Goal: Task Accomplishment & Management: Manage account settings

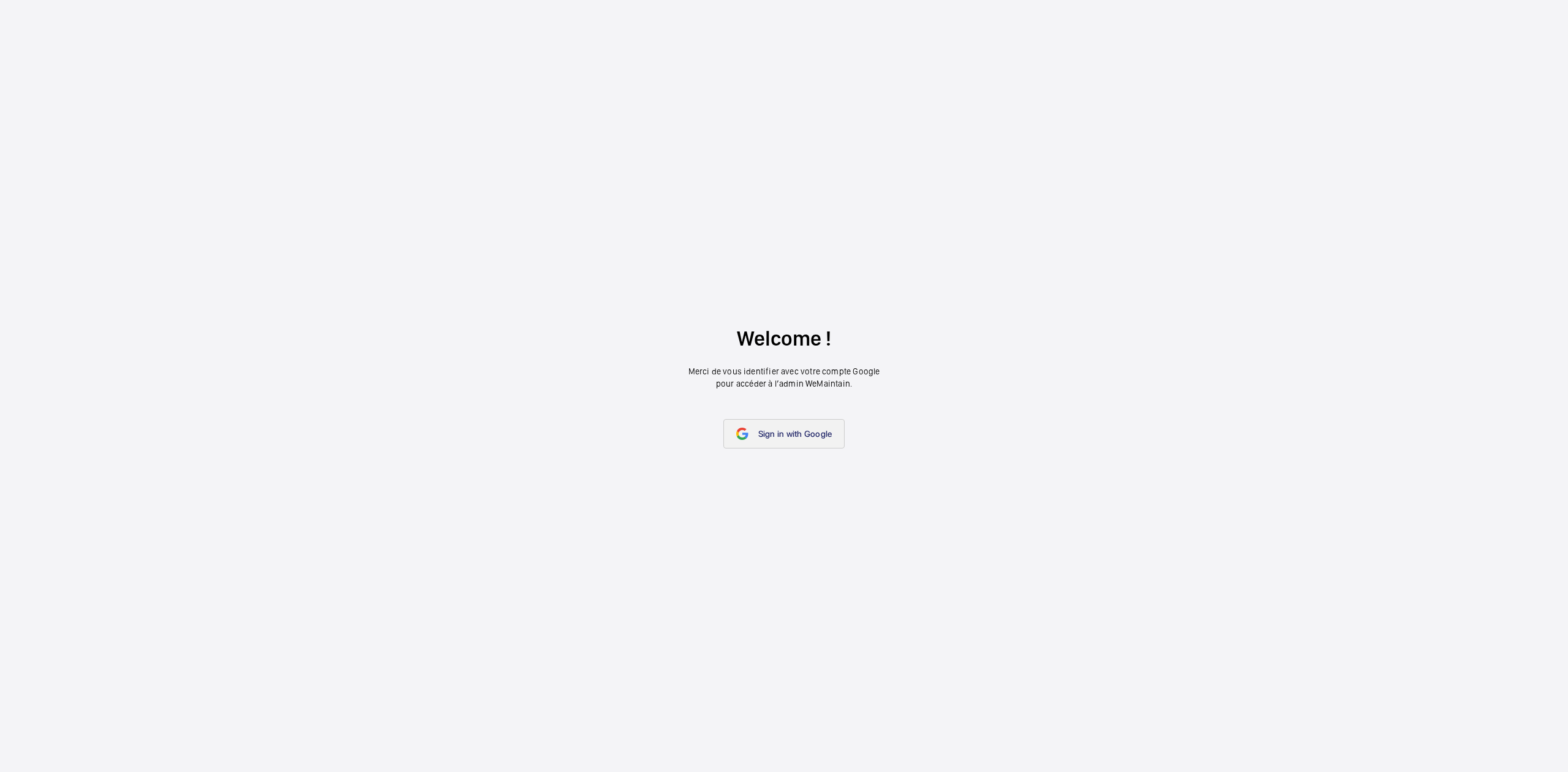
click at [782, 435] on span "Sign in with Google" at bounding box center [795, 433] width 74 height 10
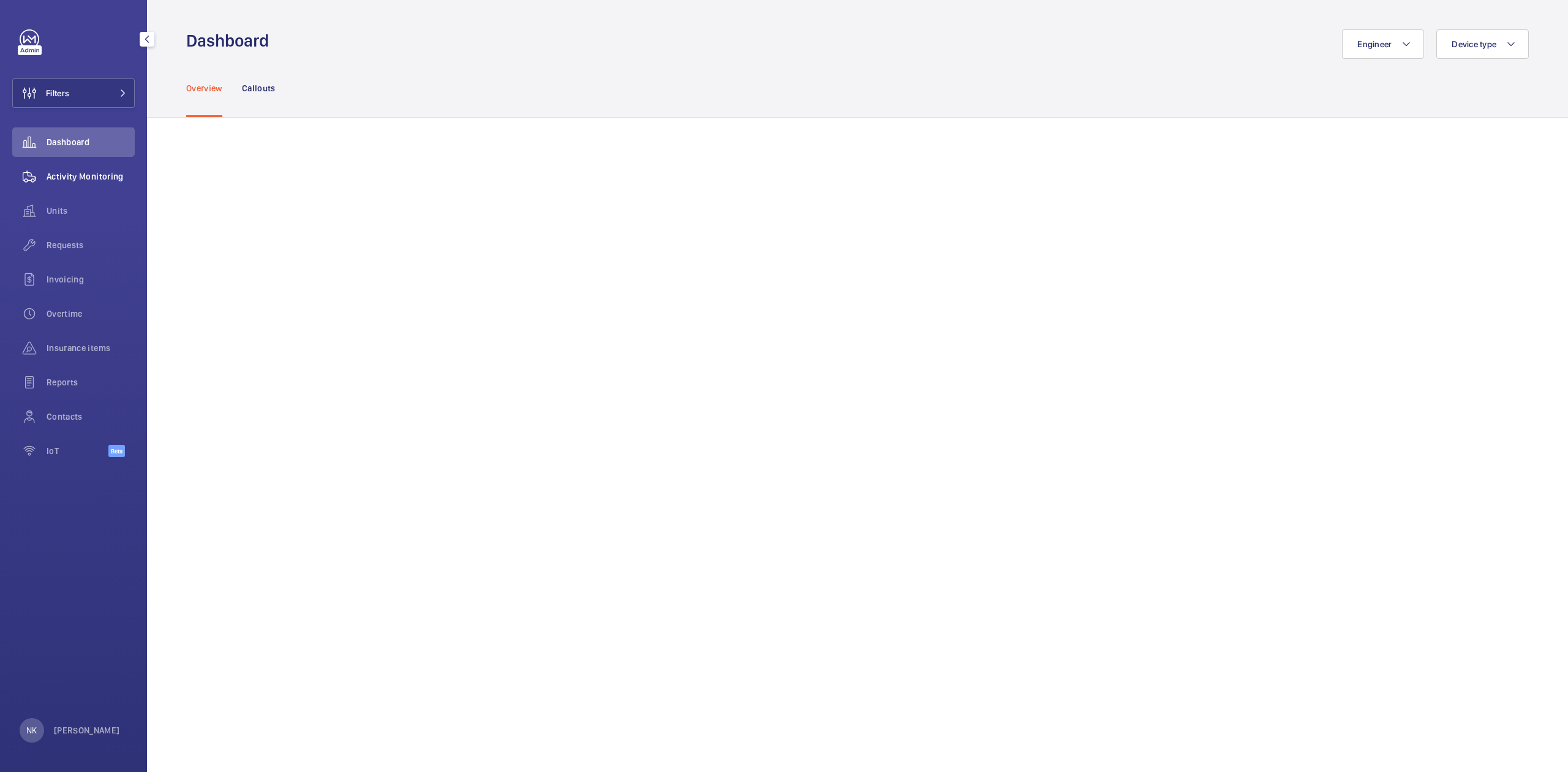
click at [62, 174] on span "Activity Monitoring" at bounding box center [90, 177] width 88 height 12
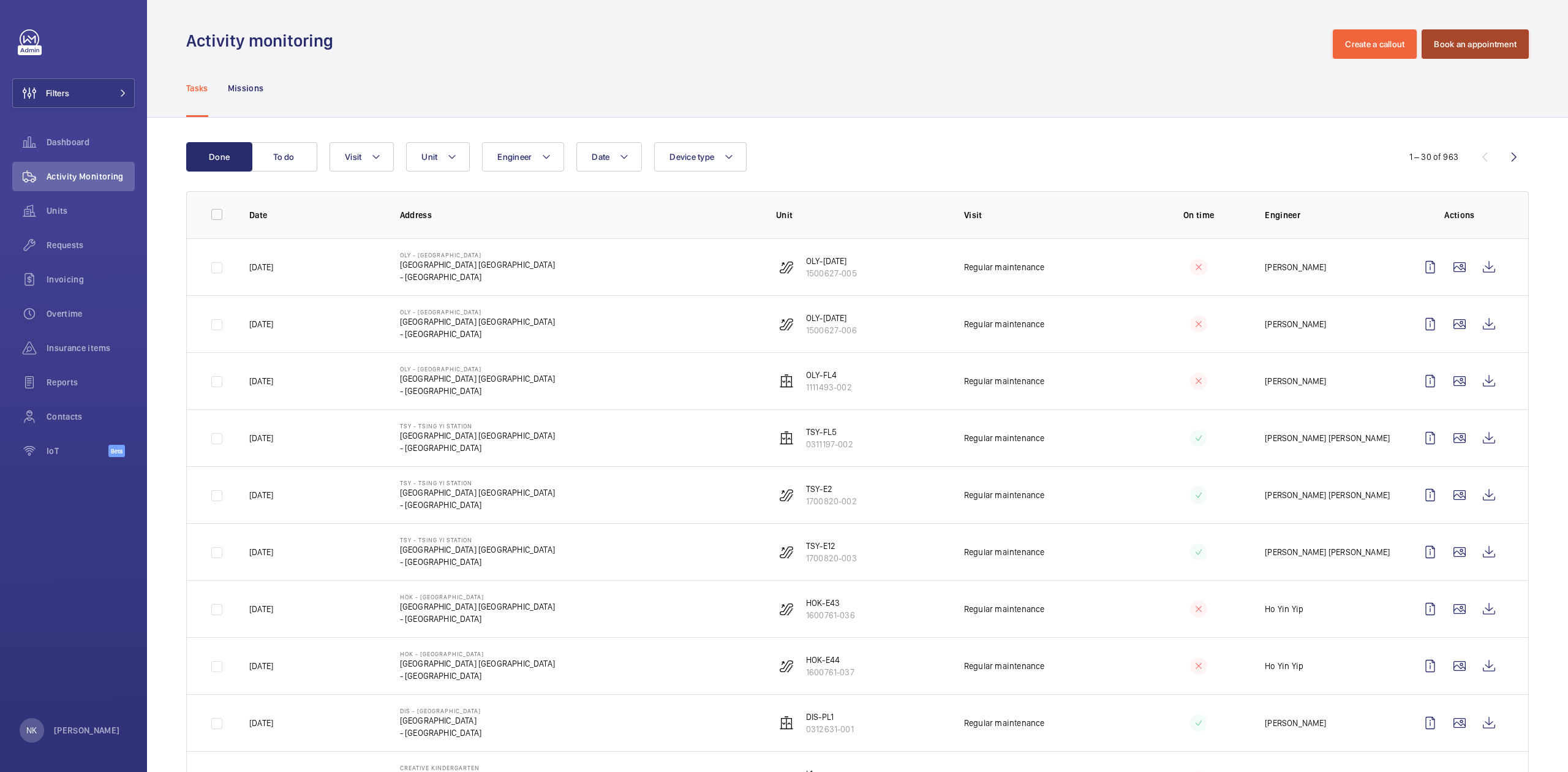
click at [1477, 44] on button "Book an appointment" at bounding box center [1475, 44] width 108 height 29
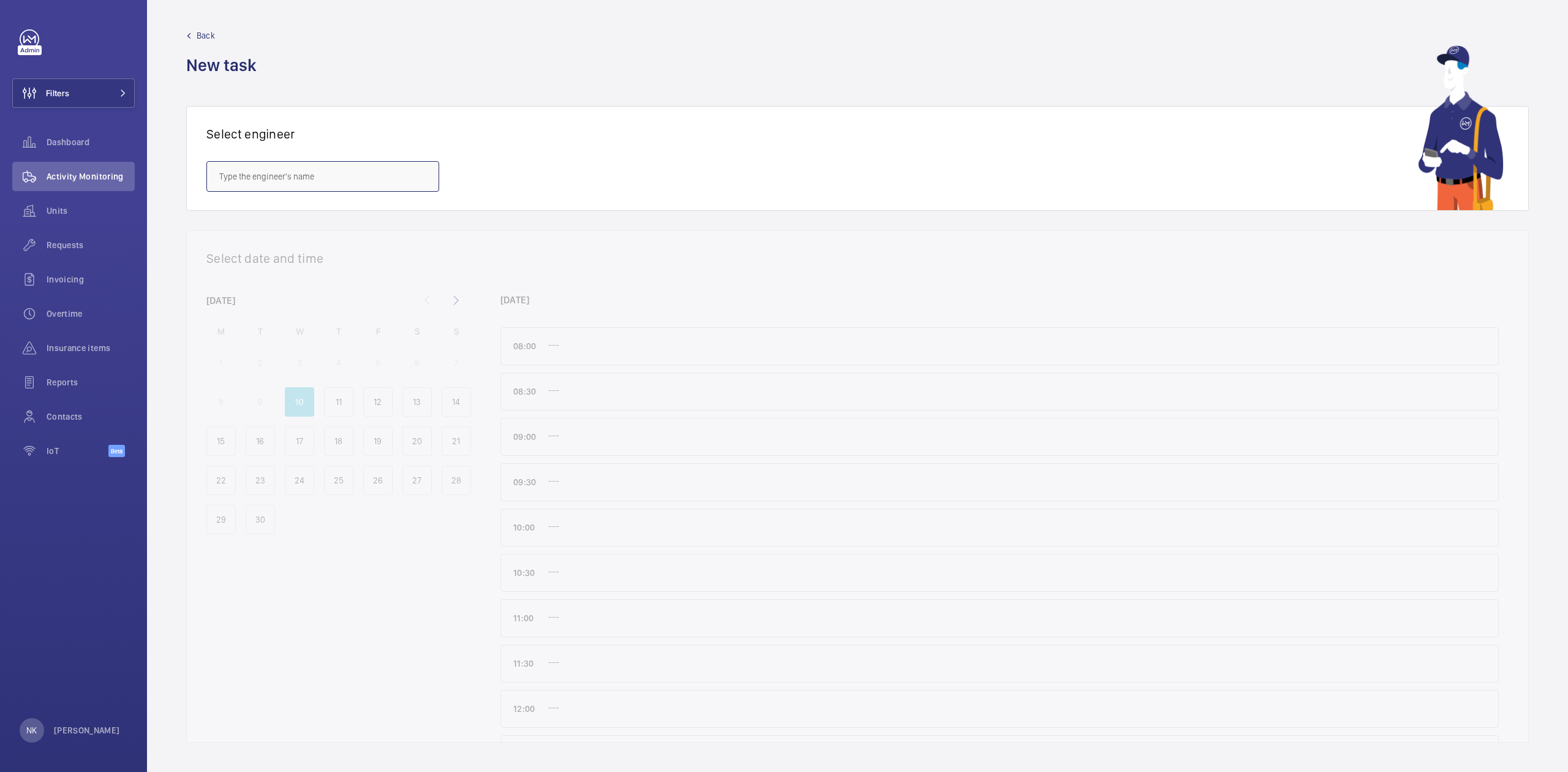
click at [263, 180] on input "text" at bounding box center [323, 176] width 233 height 30
click at [268, 178] on input "text" at bounding box center [323, 176] width 233 height 30
type input "e"
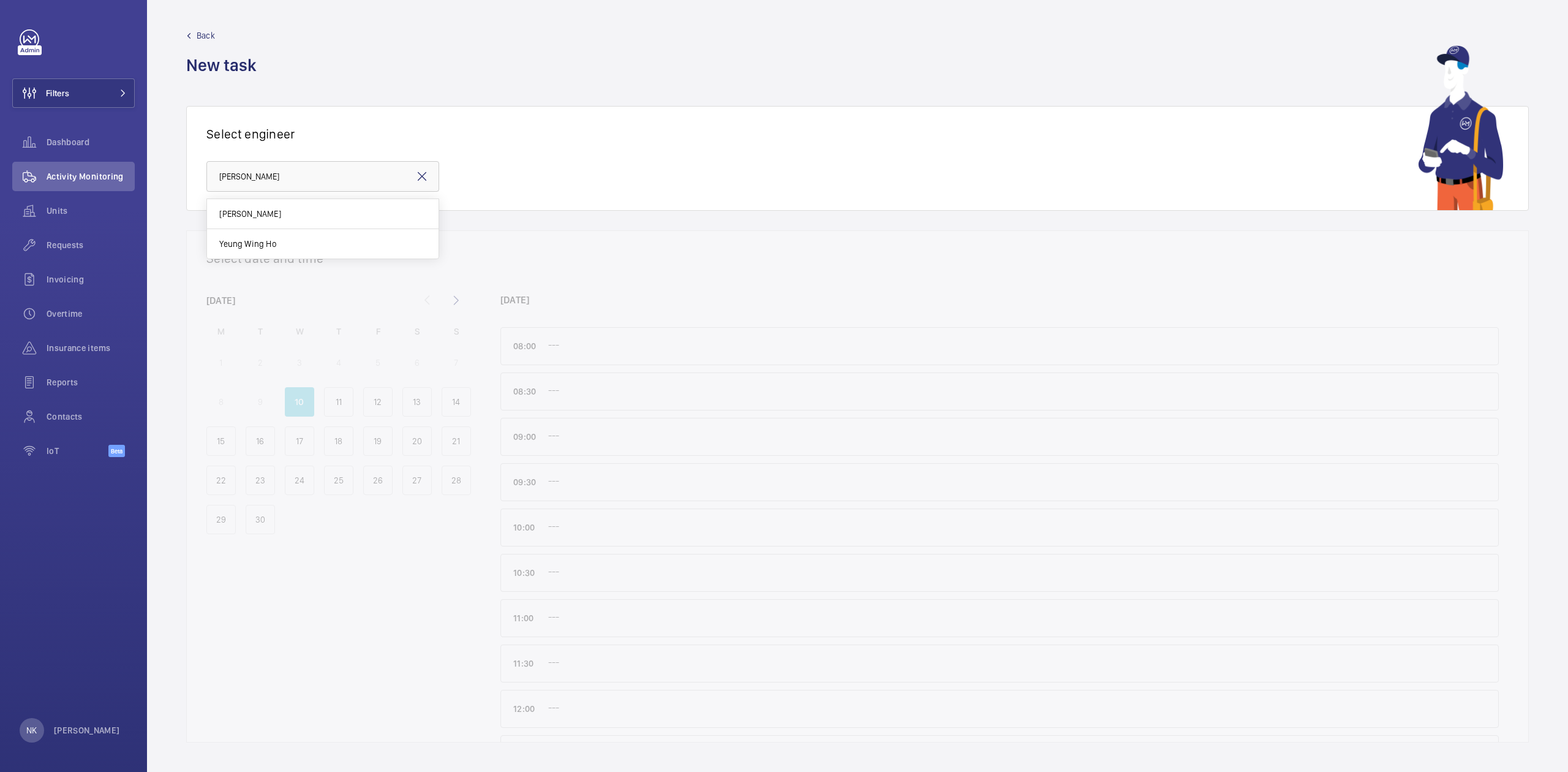
click at [260, 252] on mat-option "Yeung Wing Ho" at bounding box center [323, 244] width 231 height 29
type input "Yeung Wing Ho"
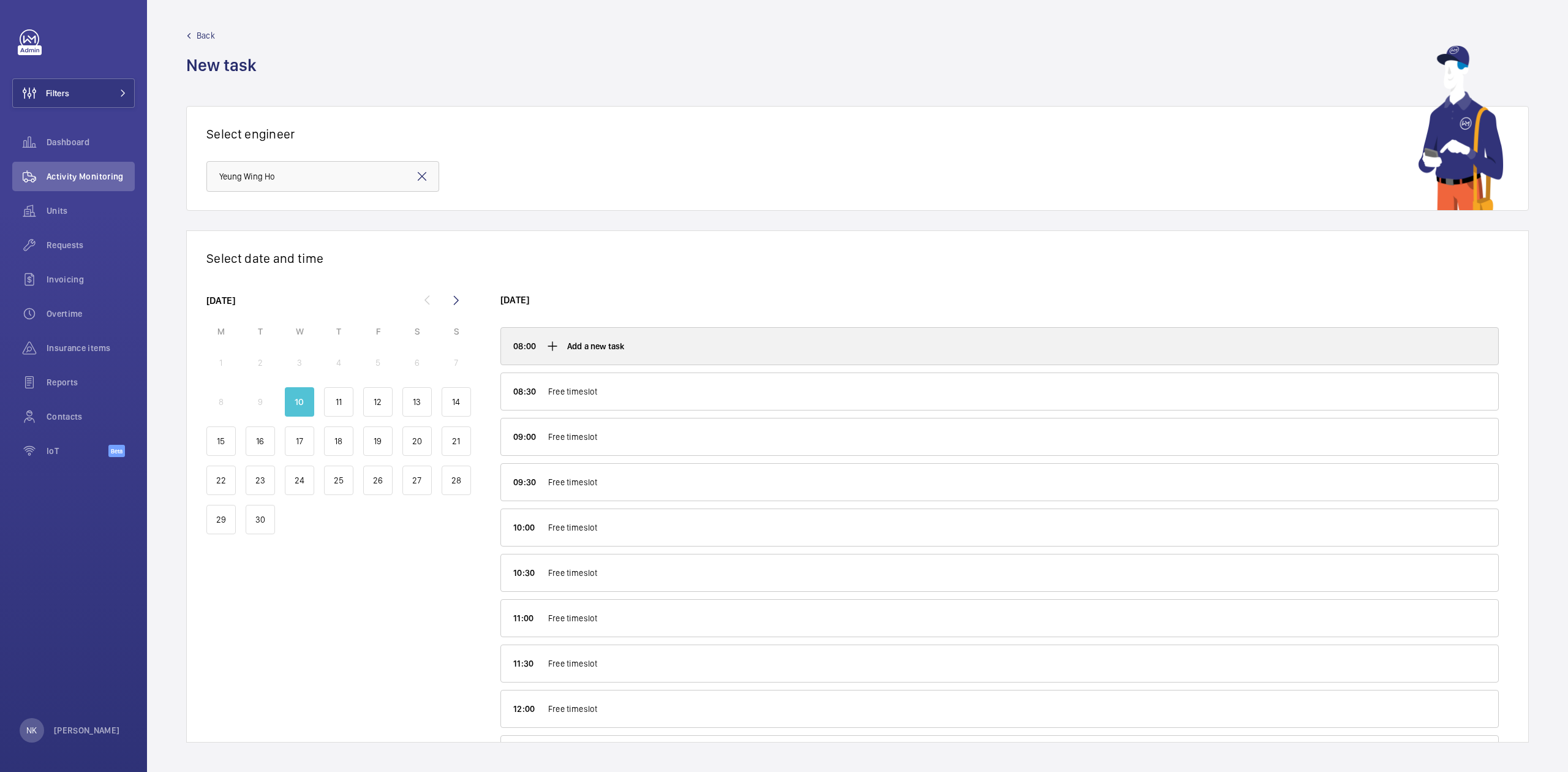
click at [667, 354] on div "Add a new task" at bounding box center [1000, 346] width 997 height 36
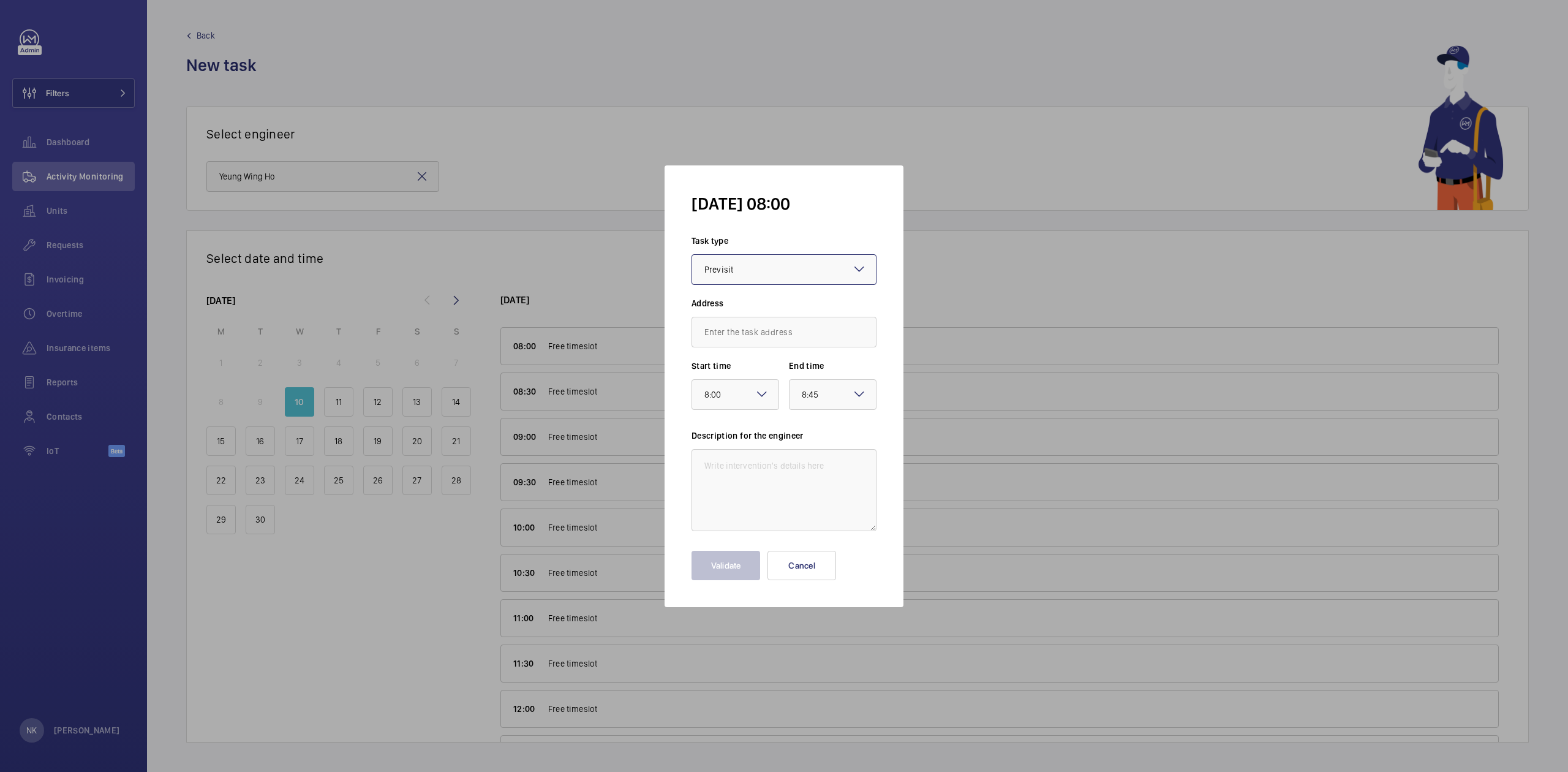
click at [734, 270] on div "× Previsit" at bounding box center [733, 269] width 60 height 15
click at [746, 409] on span "Repair" at bounding box center [783, 413] width 159 height 12
click at [760, 388] on mat-icon at bounding box center [762, 394] width 15 height 15
click at [748, 500] on div "8:30" at bounding box center [735, 493] width 86 height 30
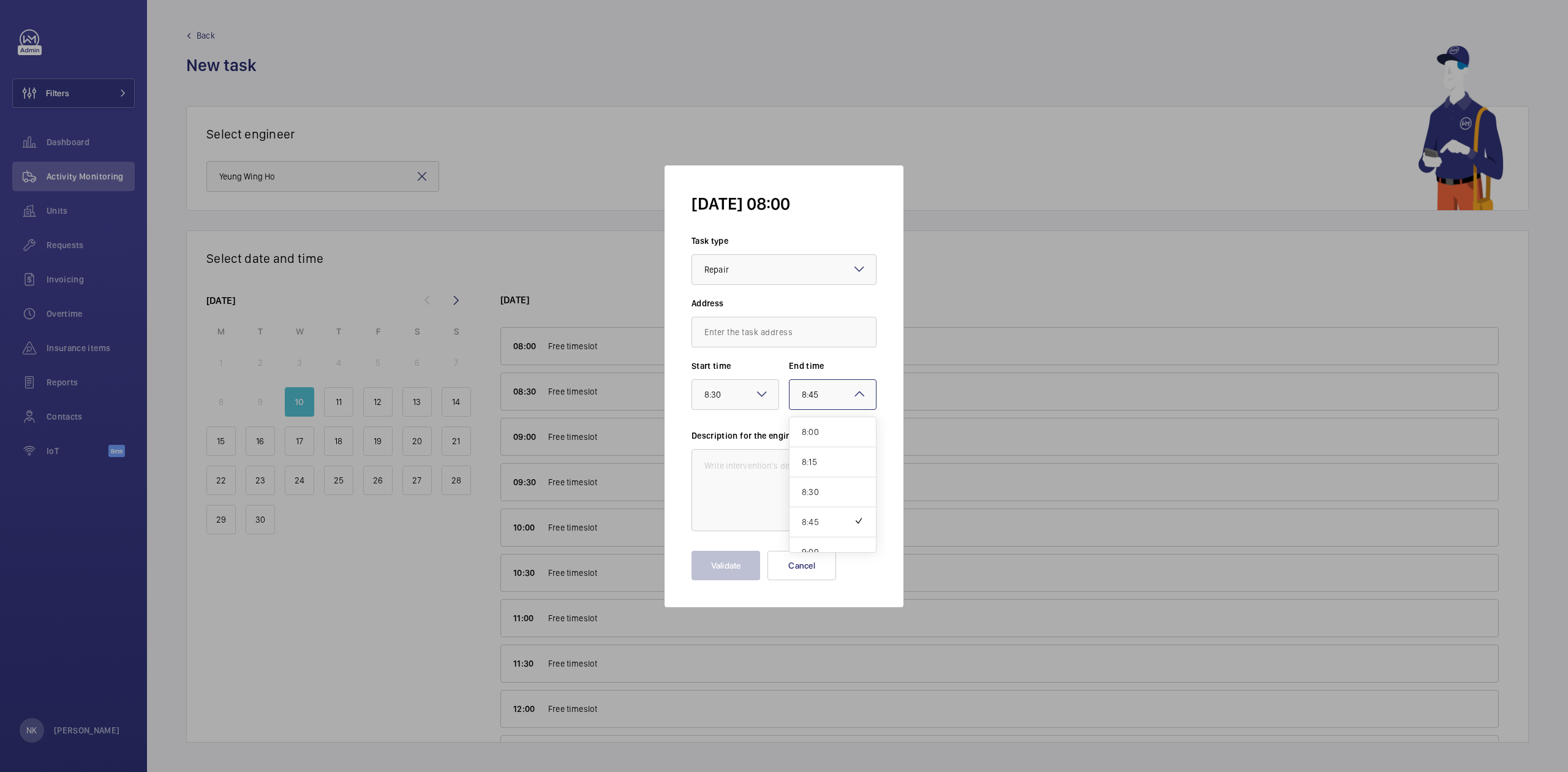
click at [836, 398] on div "× 8:45" at bounding box center [826, 395] width 48 height 15
click at [828, 533] on span "20:00" at bounding box center [833, 537] width 62 height 12
click at [736, 484] on textarea at bounding box center [784, 490] width 185 height 82
type textarea "R"
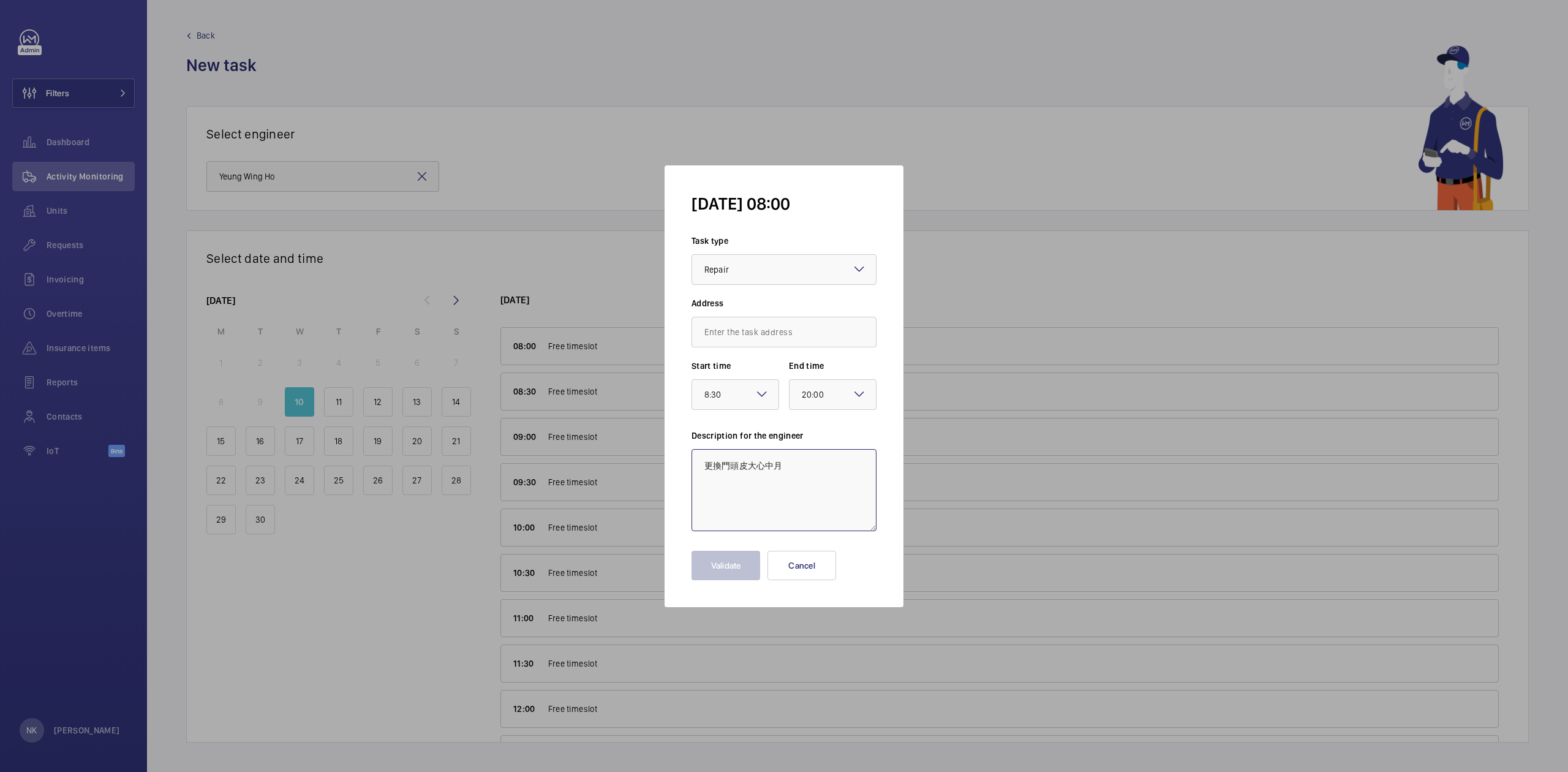
type textarea "更換門頭皮"
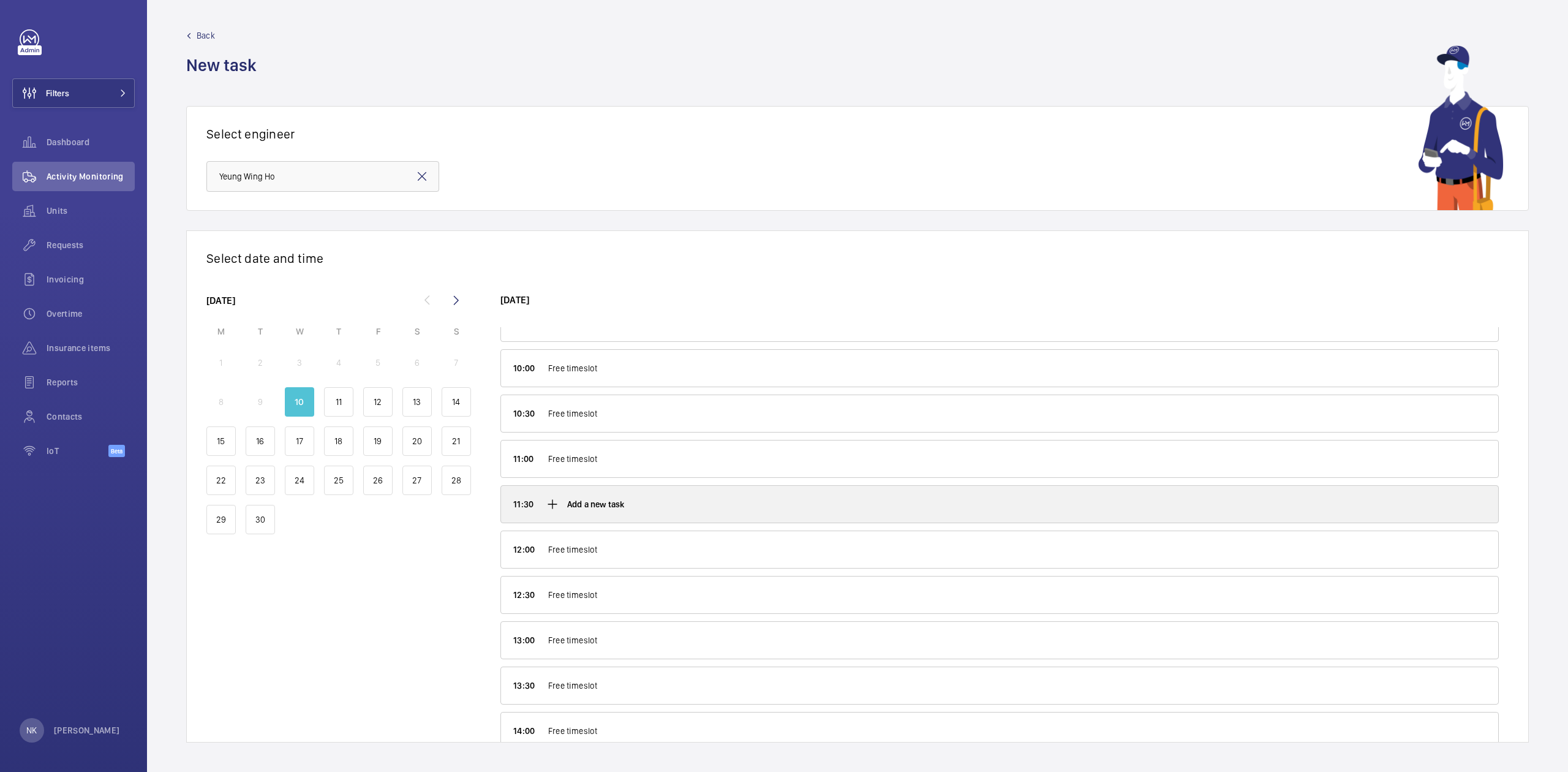
scroll to position [245, 0]
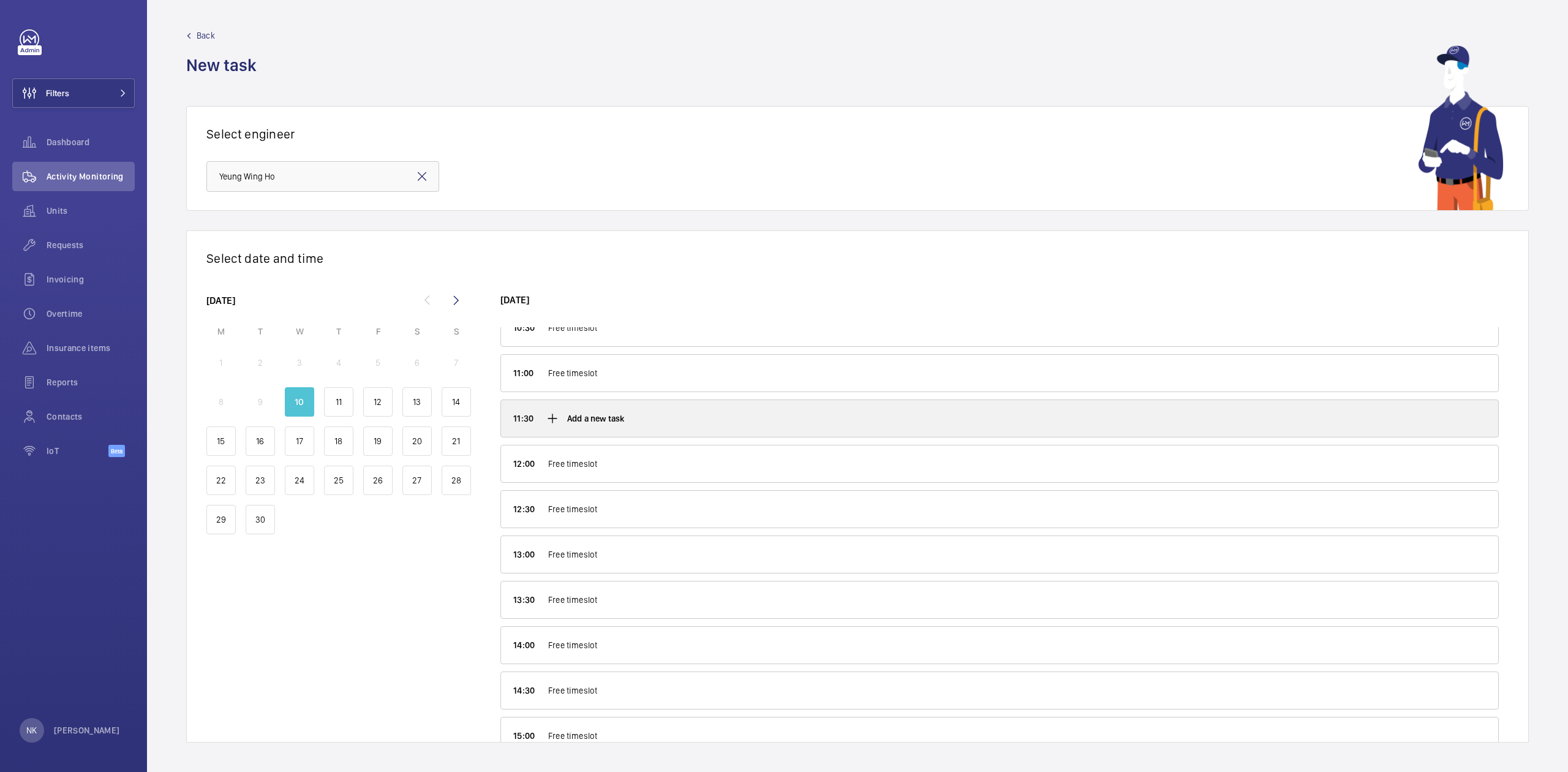
click at [605, 424] on p "Add a new task" at bounding box center [596, 419] width 58 height 12
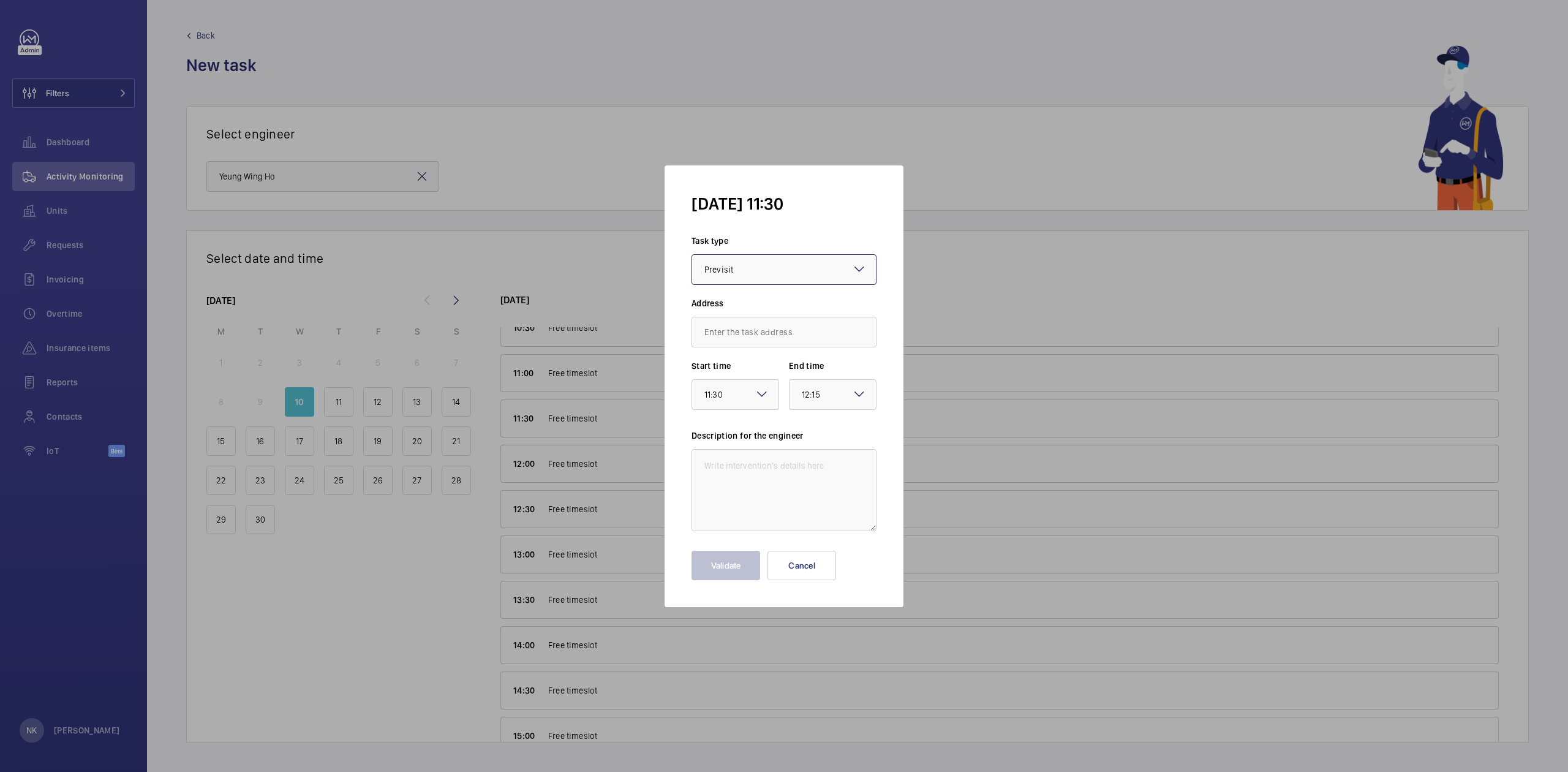
click at [860, 388] on mat-icon at bounding box center [860, 394] width 15 height 15
click at [836, 486] on div "16:00" at bounding box center [832, 471] width 86 height 30
click at [732, 470] on textarea at bounding box center [784, 490] width 185 height 82
type textarea "更換皮帶"
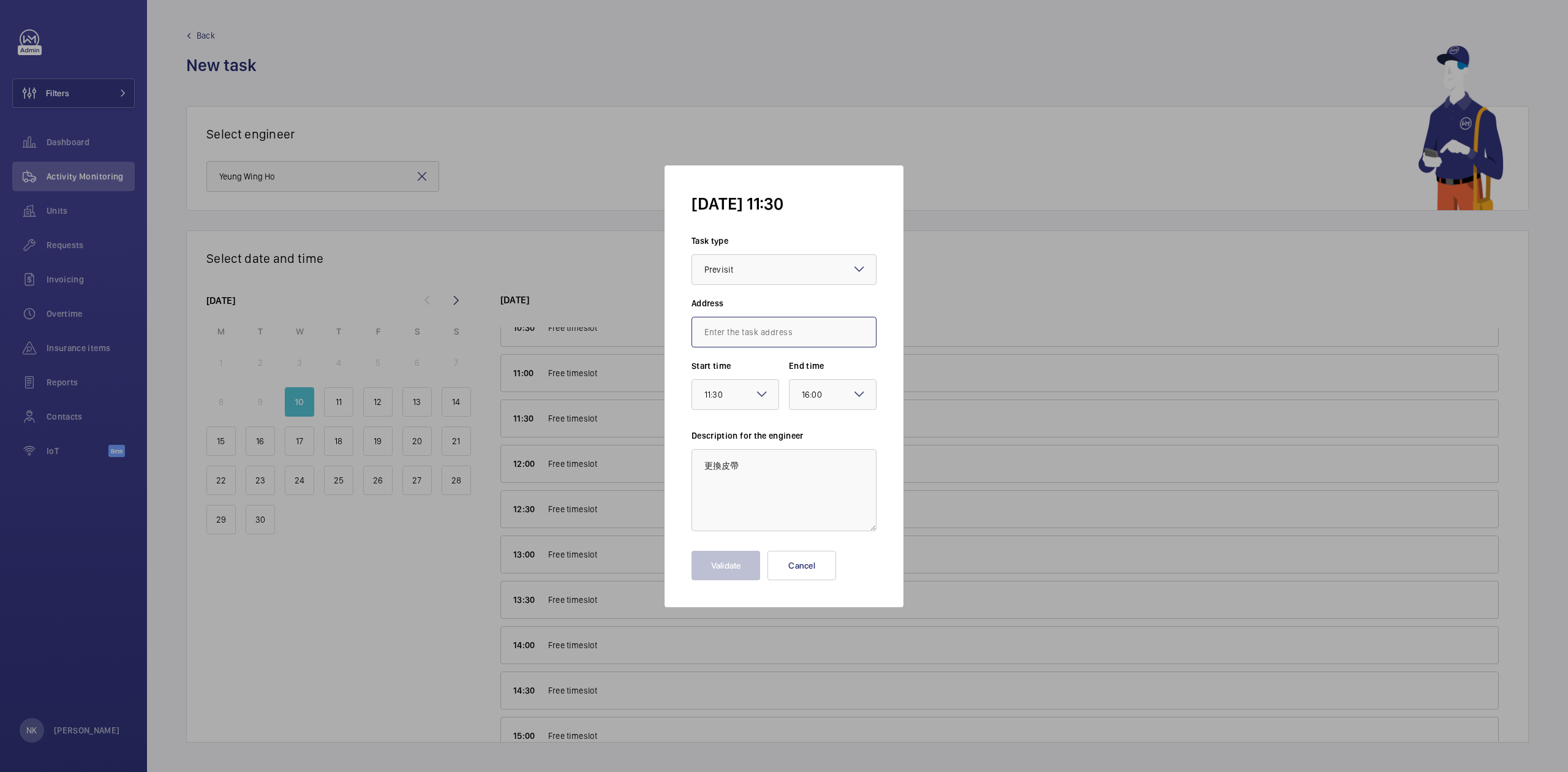
click at [749, 339] on input "text" at bounding box center [784, 332] width 185 height 30
click at [749, 325] on input "text" at bounding box center [784, 332] width 185 height 30
click at [777, 366] on label "Start time" at bounding box center [735, 366] width 88 height 12
click at [757, 337] on input "text" at bounding box center [784, 332] width 185 height 30
type input "火"
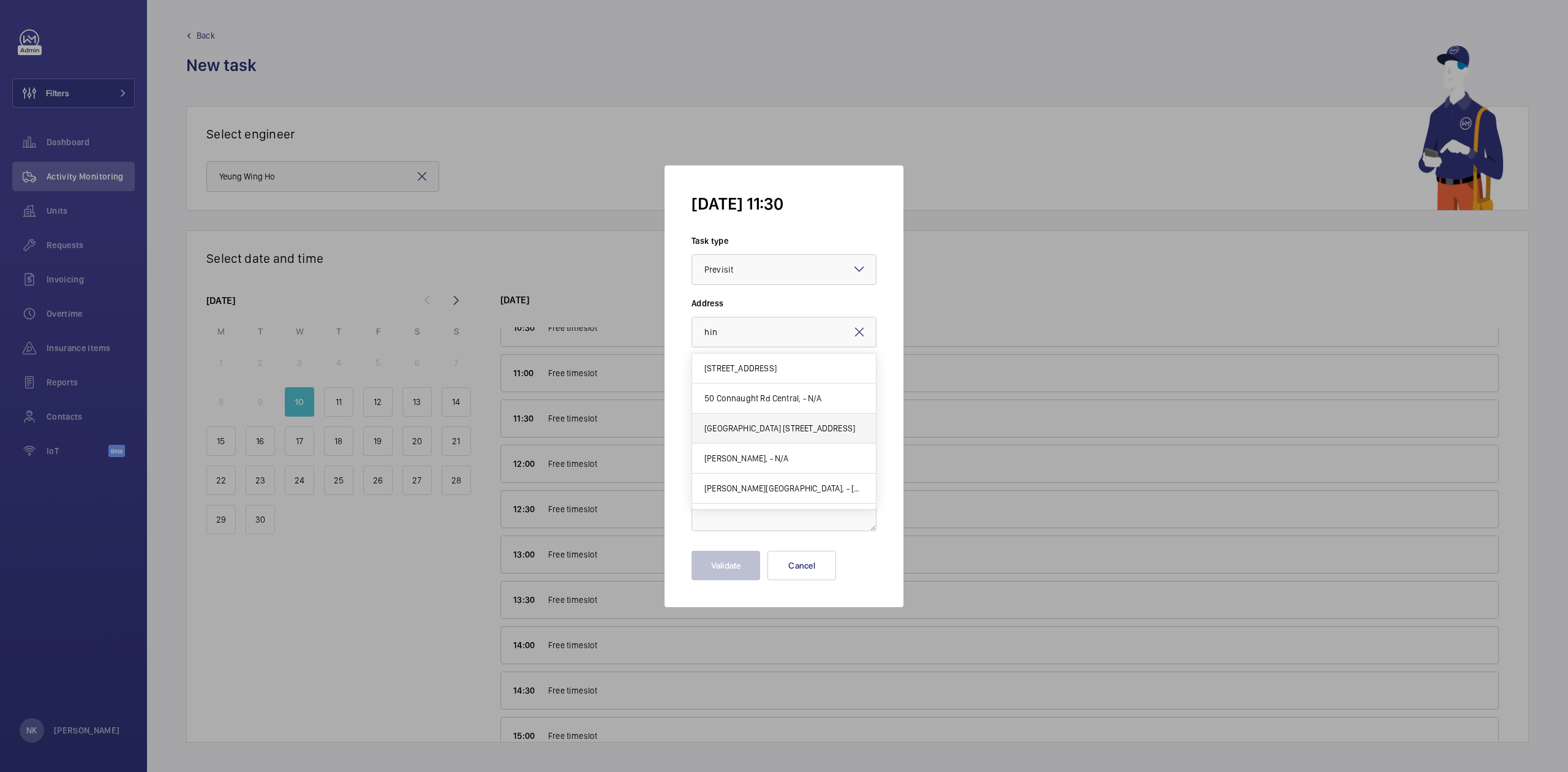
click at [736, 431] on span "[GEOGRAPHIC_DATA] [STREET_ADDRESS]" at bounding box center [780, 429] width 151 height 12
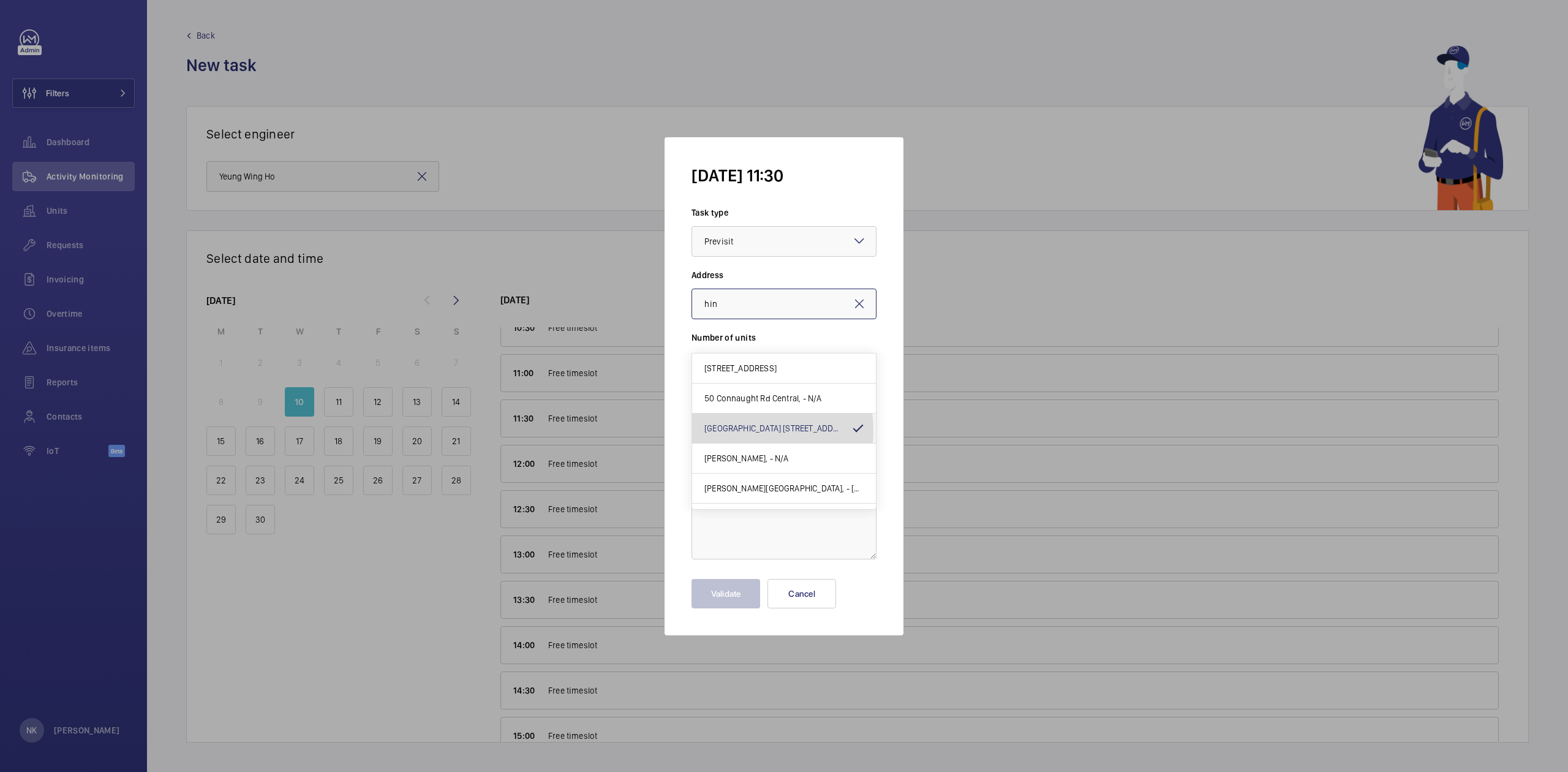
type input "[GEOGRAPHIC_DATA] [STREET_ADDRESS]"
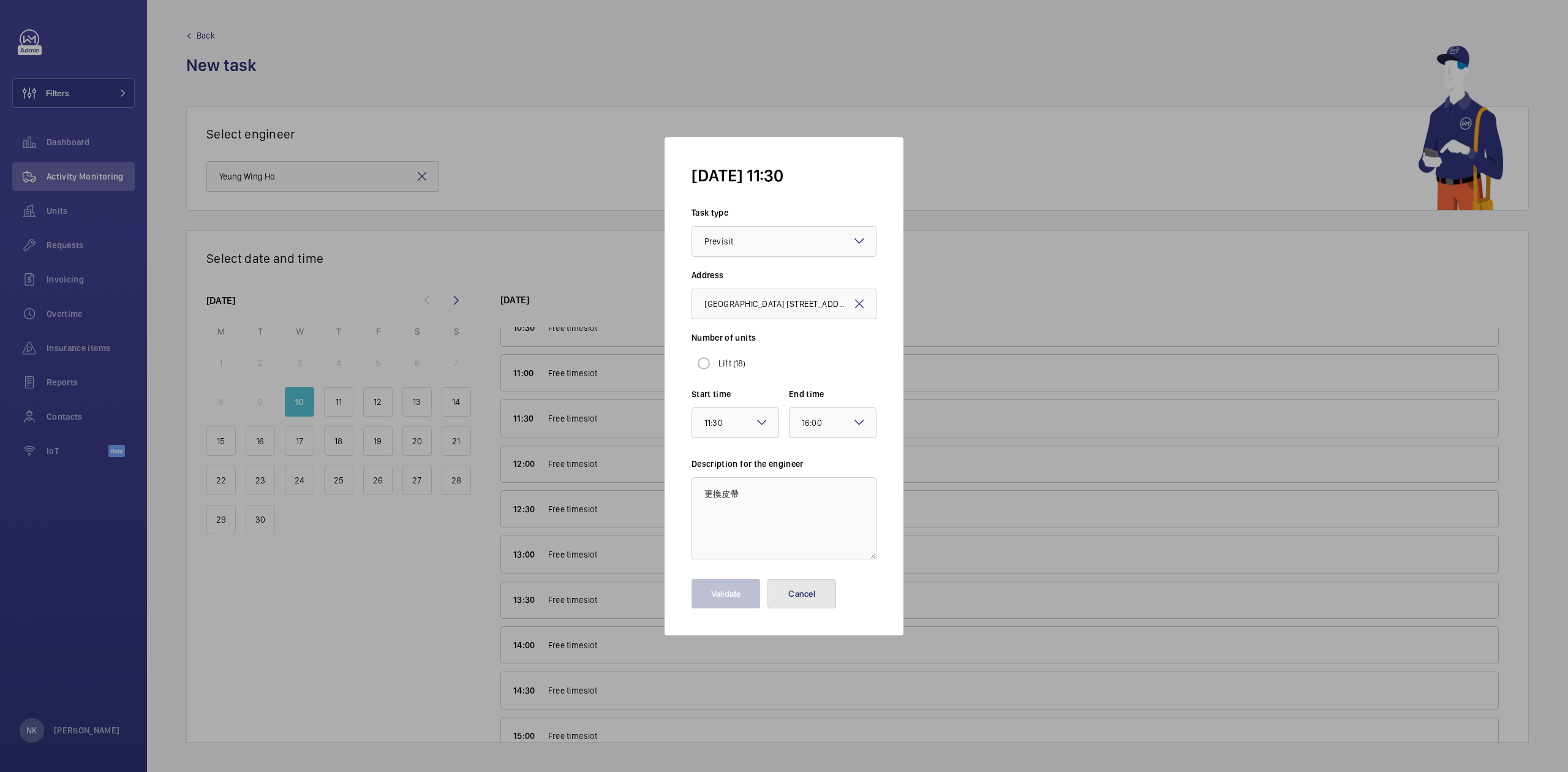
click at [815, 589] on button "Cancel" at bounding box center [801, 593] width 68 height 29
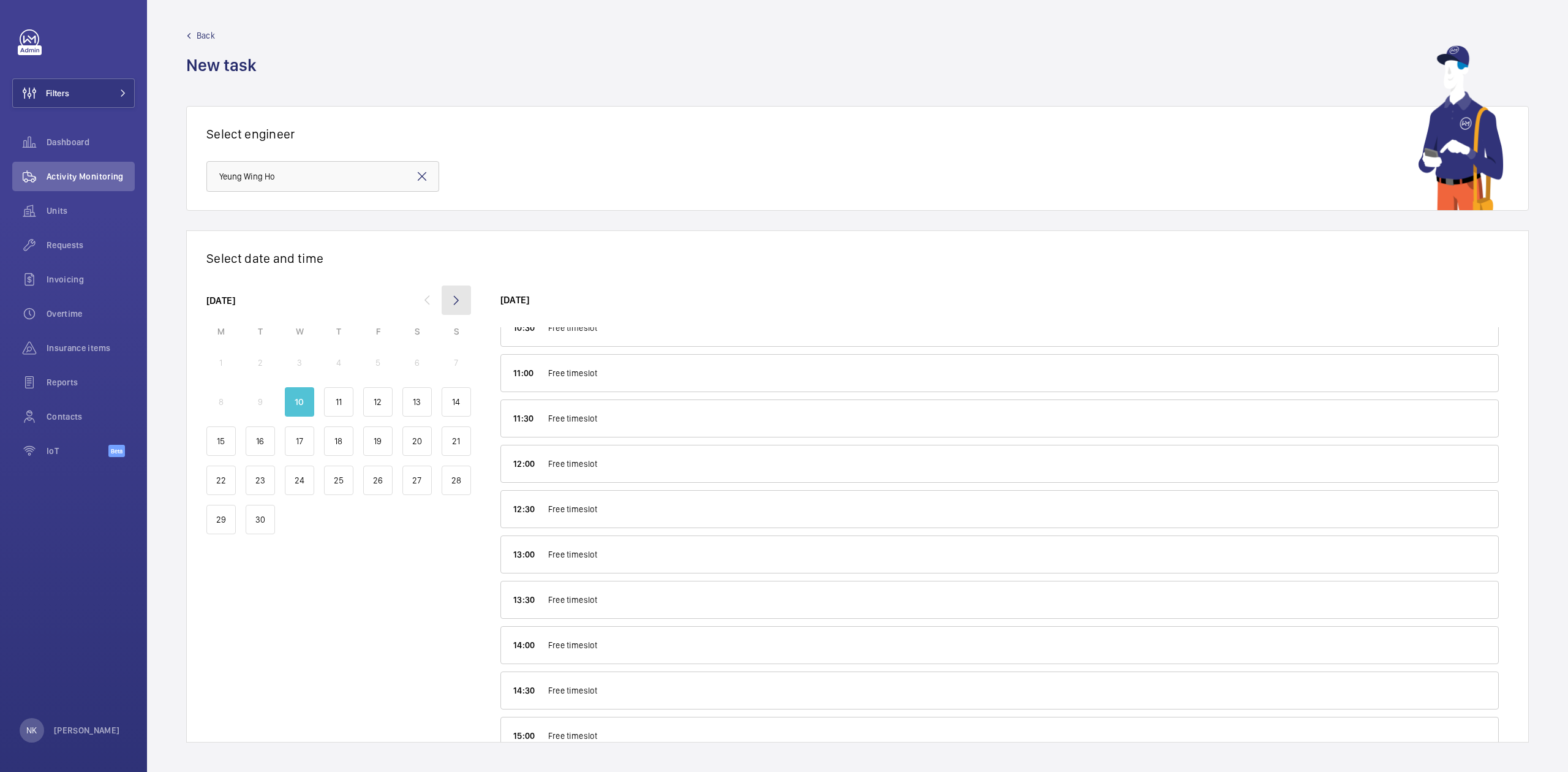
click at [452, 304] on mat-icon at bounding box center [456, 300] width 29 height 29
click at [432, 294] on mat-icon at bounding box center [427, 300] width 29 height 29
click at [341, 395] on div "11" at bounding box center [339, 402] width 29 height 29
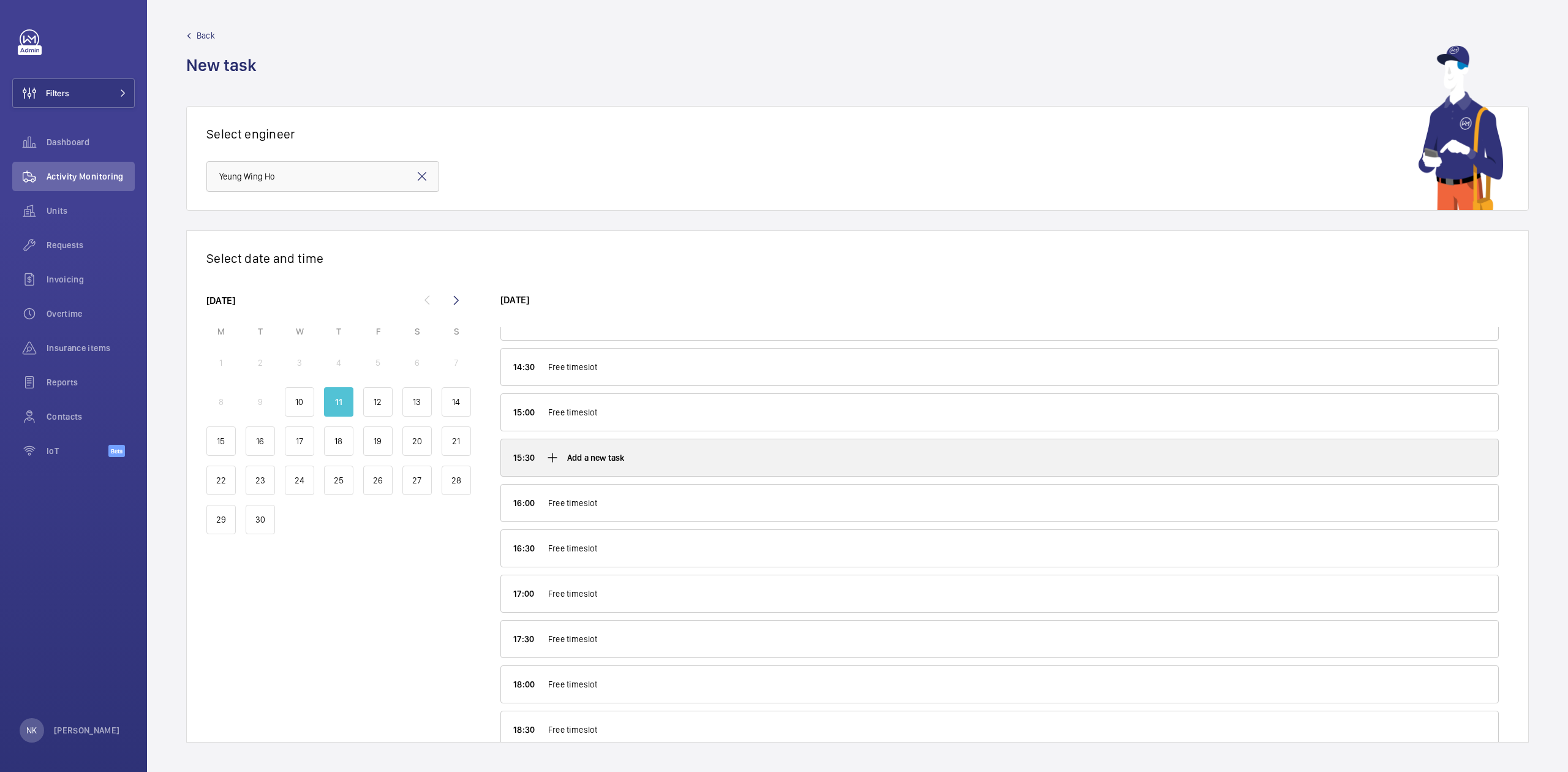
scroll to position [572, 0]
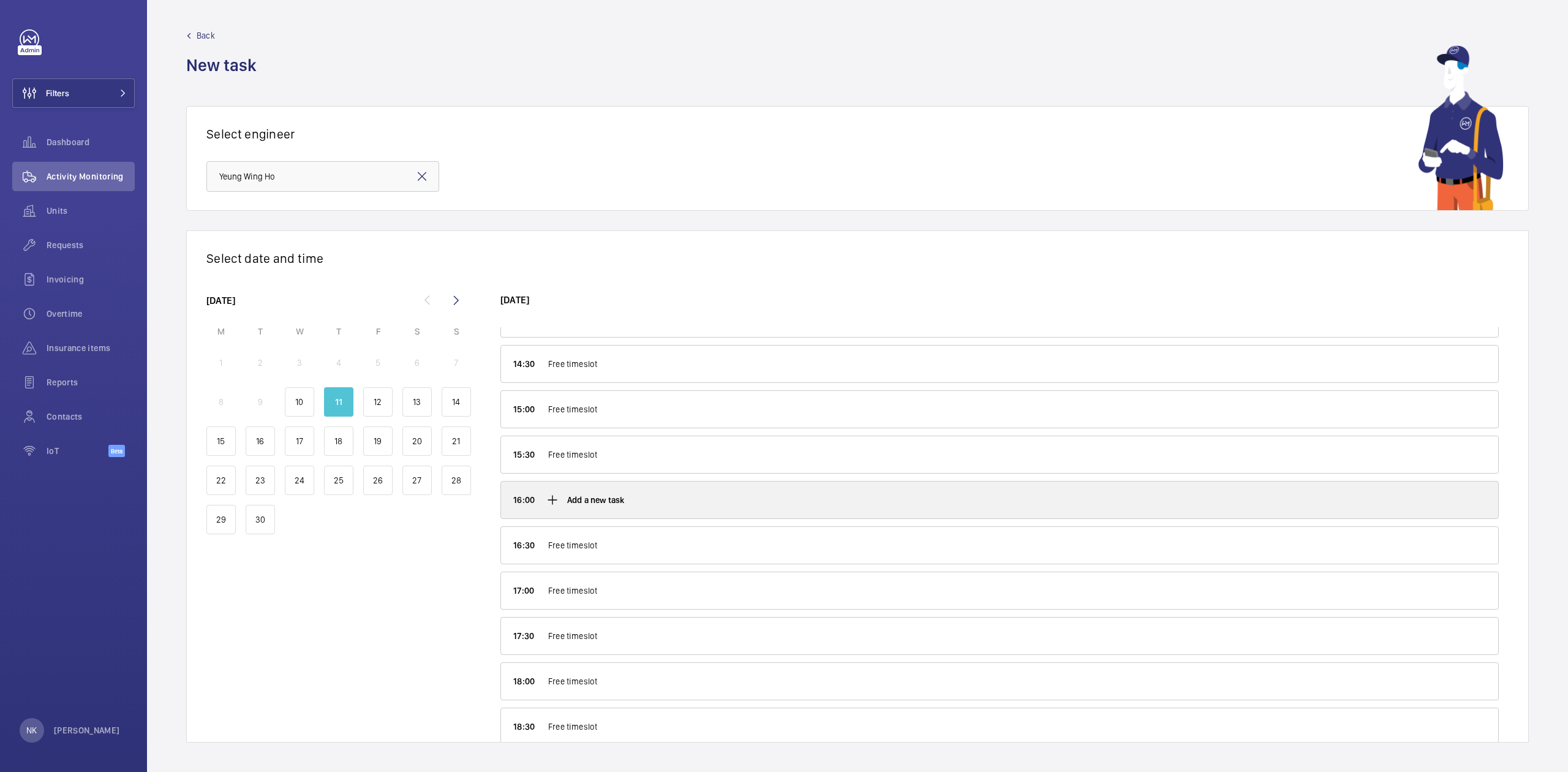
click at [684, 511] on div "Add a new task" at bounding box center [1000, 500] width 997 height 36
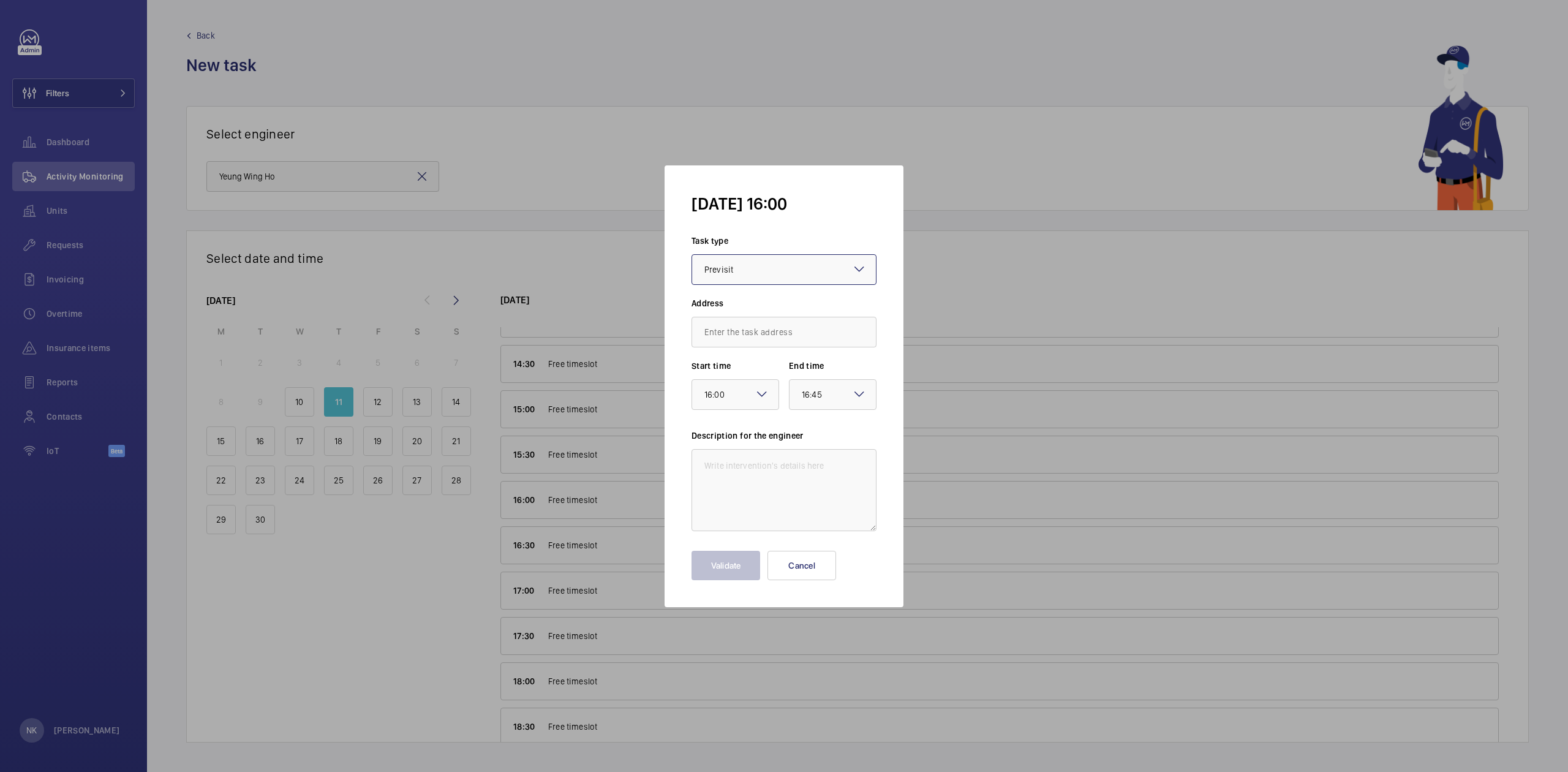
click at [748, 261] on div at bounding box center [784, 269] width 184 height 29
click at [746, 376] on span "Previsit" at bounding box center [779, 382] width 149 height 12
click at [744, 314] on wm-front-autocomplete-dropdown-select "Address" at bounding box center [784, 322] width 185 height 51
click at [751, 330] on input "text" at bounding box center [784, 332] width 185 height 30
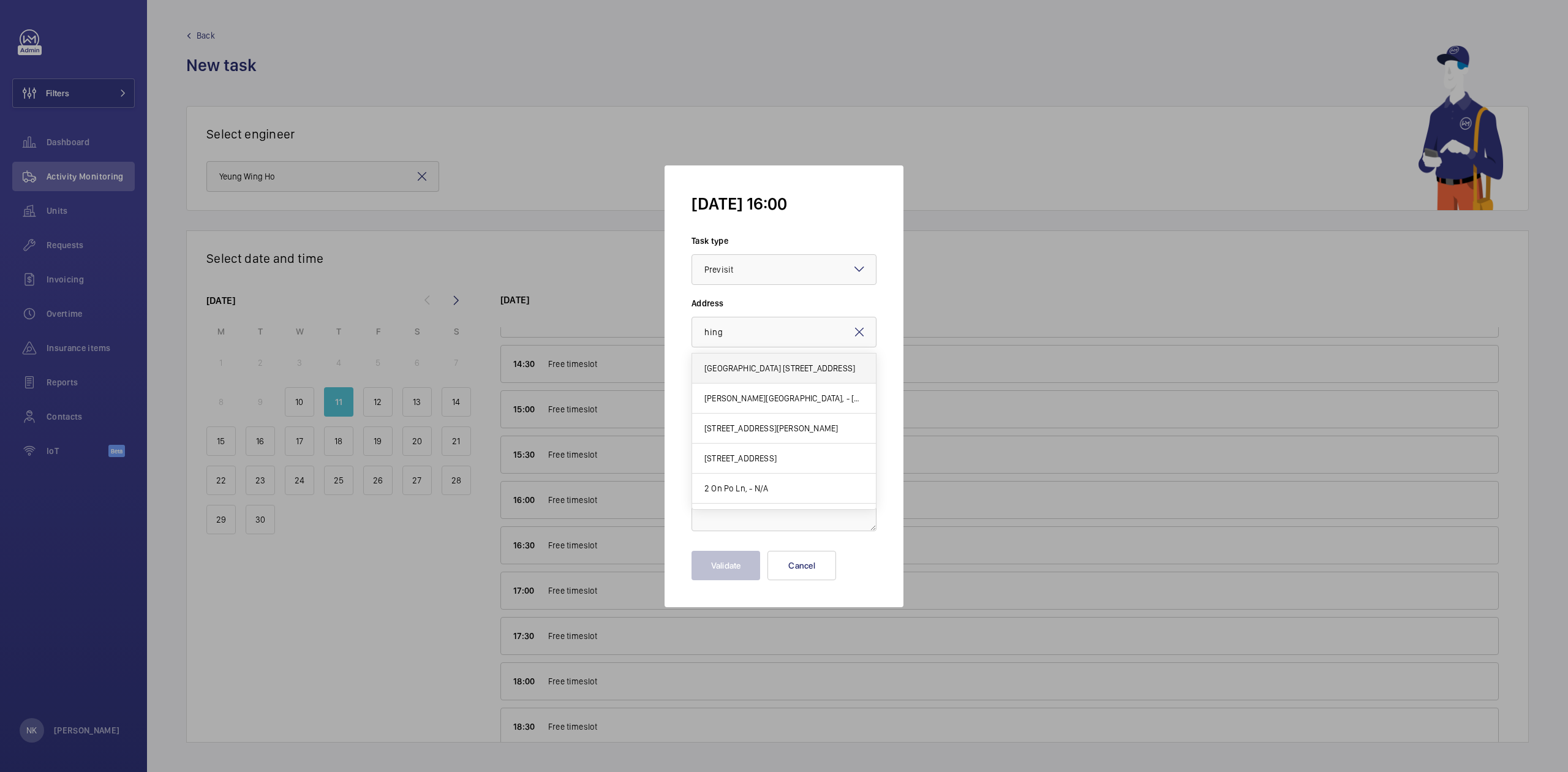
click at [732, 359] on mat-option "[GEOGRAPHIC_DATA] [STREET_ADDRESS]" at bounding box center [784, 369] width 184 height 30
type input "[GEOGRAPHIC_DATA] [STREET_ADDRESS]"
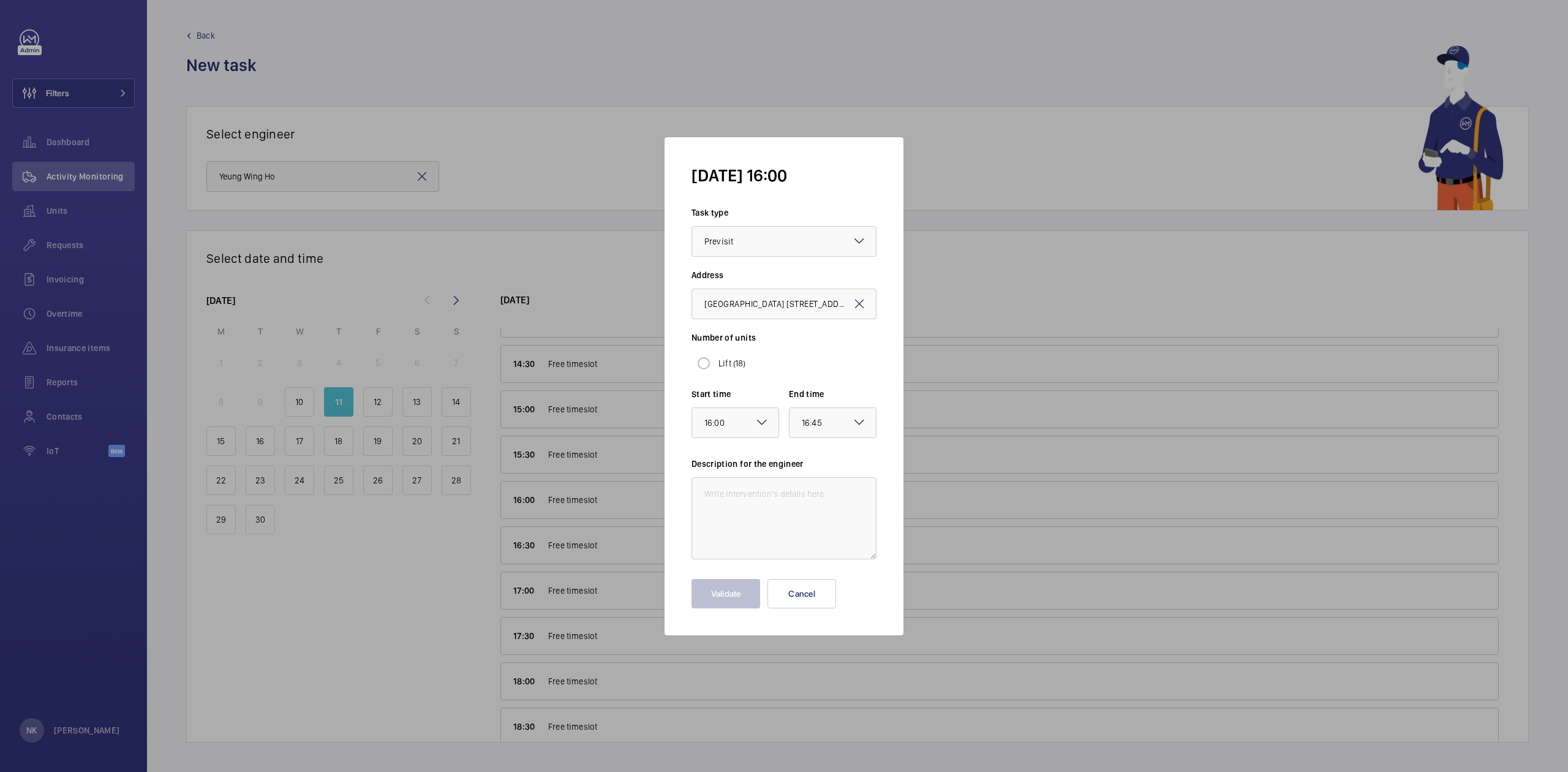
click at [734, 360] on label "Lift (18)" at bounding box center [732, 364] width 30 height 12
click at [716, 360] on input "Lift (18)" at bounding box center [704, 364] width 25 height 25
radio input "true"
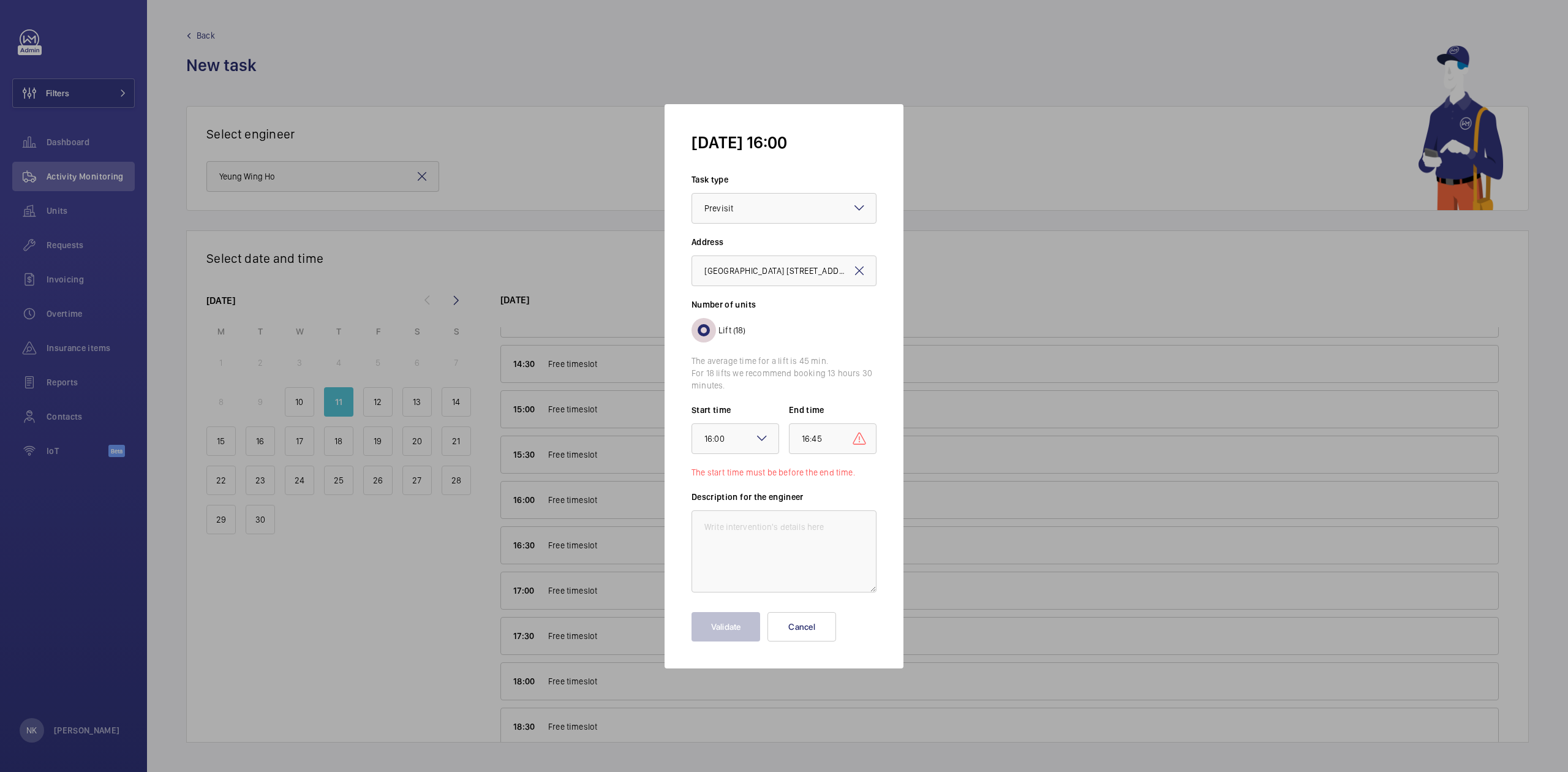
click at [708, 336] on input "Lift (18)" at bounding box center [704, 331] width 25 height 25
click at [828, 444] on div "× 16:45" at bounding box center [827, 438] width 51 height 15
click at [833, 494] on div "18:00" at bounding box center [832, 495] width 86 height 30
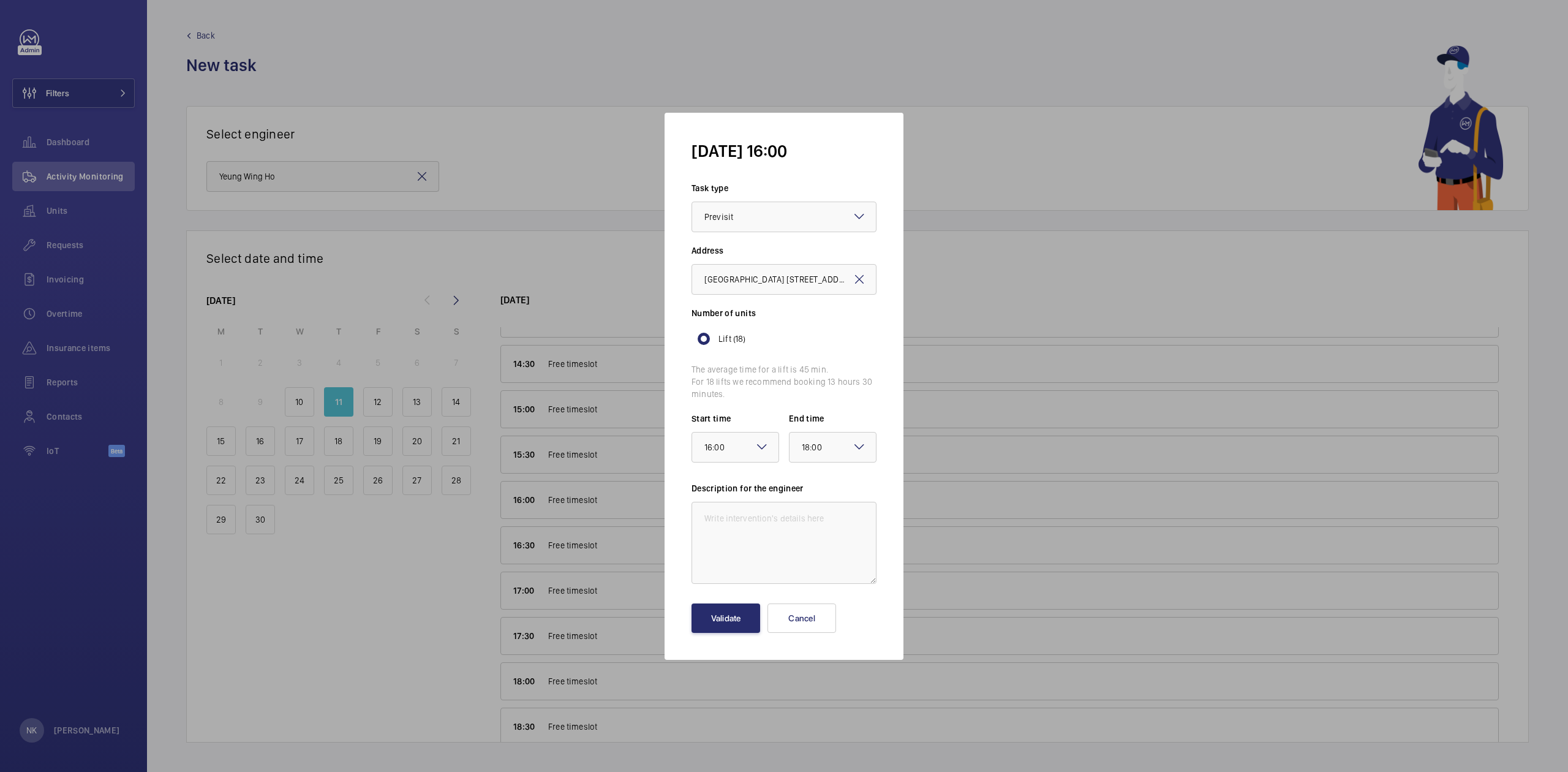
click at [819, 356] on form "[DATE] 16:00 Task type Select a task type × Previsit × Address [STREET_ADDRESS]…" at bounding box center [784, 386] width 239 height 547
click at [797, 368] on p "The average time for a lift is 45 min." at bounding box center [784, 370] width 185 height 12
click at [801, 339] on mat-radio-button "Lift (18)" at bounding box center [784, 339] width 185 height 25
click at [762, 529] on textarea at bounding box center [784, 543] width 185 height 82
click at [699, 340] on input "Lift (18)" at bounding box center [704, 339] width 25 height 25
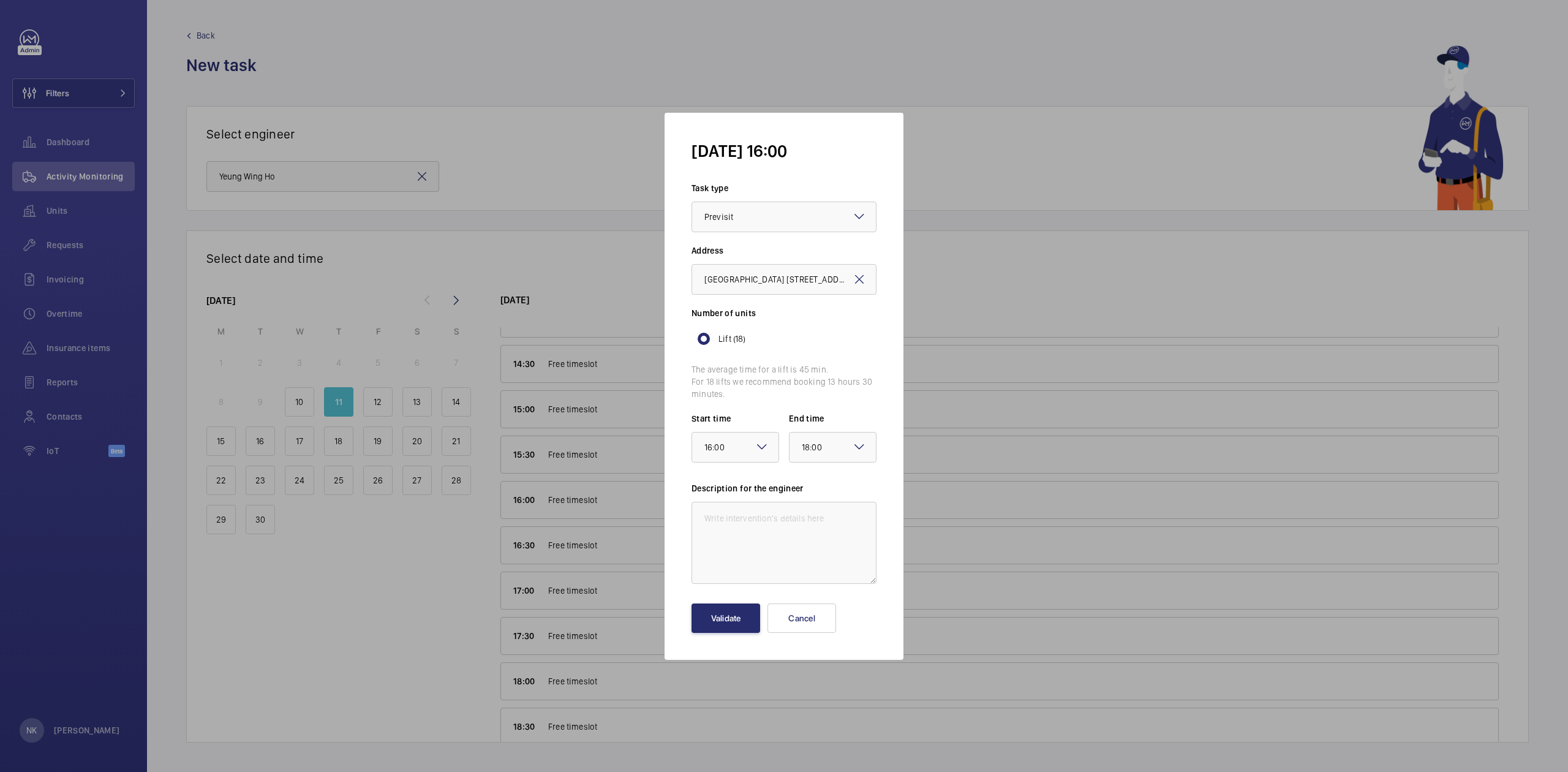
click at [797, 358] on form "[DATE] 16:00 Task type Select a task type × Previsit × Address [STREET_ADDRESS]…" at bounding box center [784, 386] width 239 height 547
click at [784, 527] on textarea at bounding box center [784, 543] width 185 height 82
type textarea "r"
type textarea "妄"
type textarea "巡查"
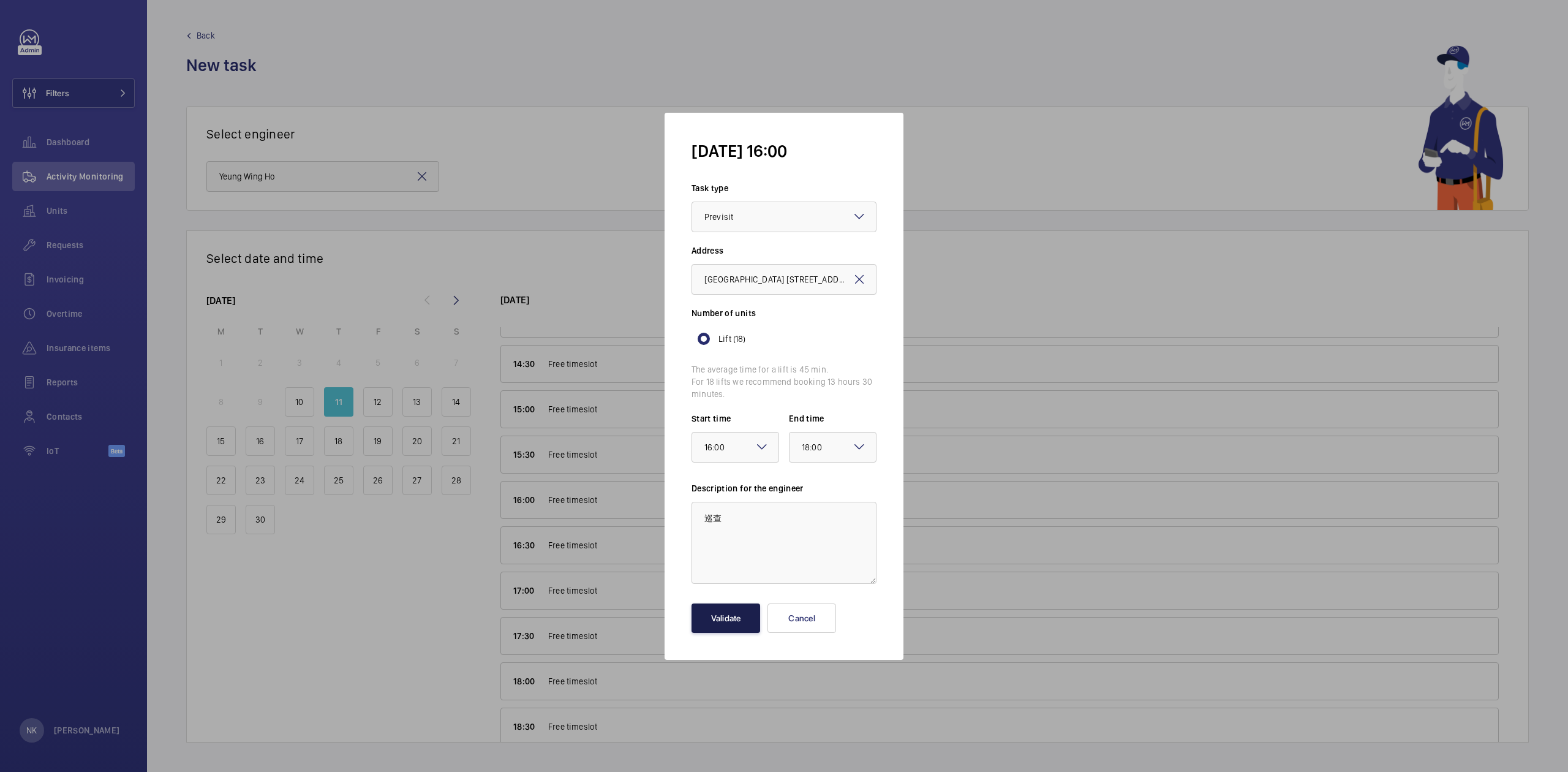
click at [724, 618] on button "Validate" at bounding box center [725, 618] width 68 height 29
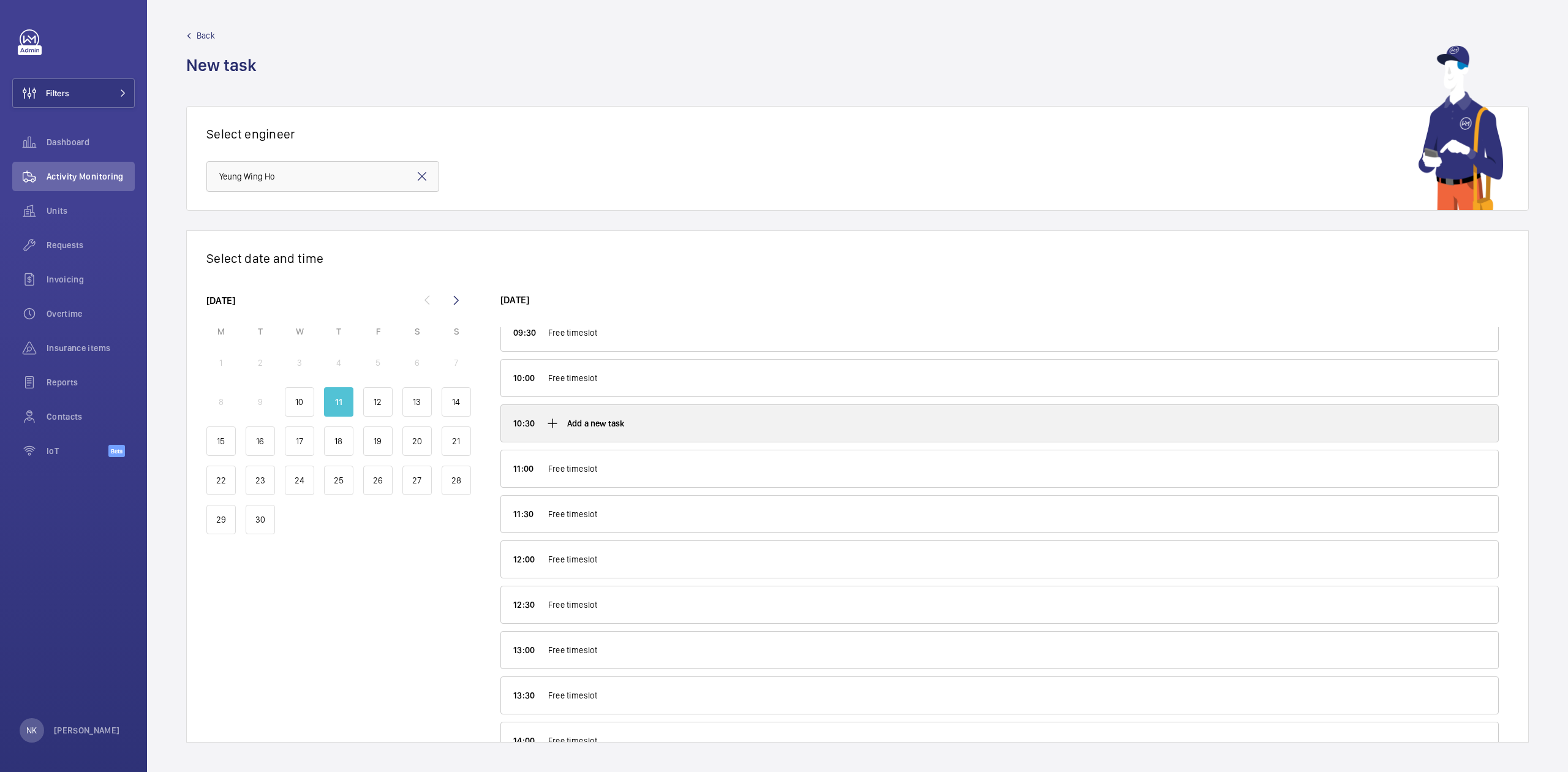
scroll to position [639, 0]
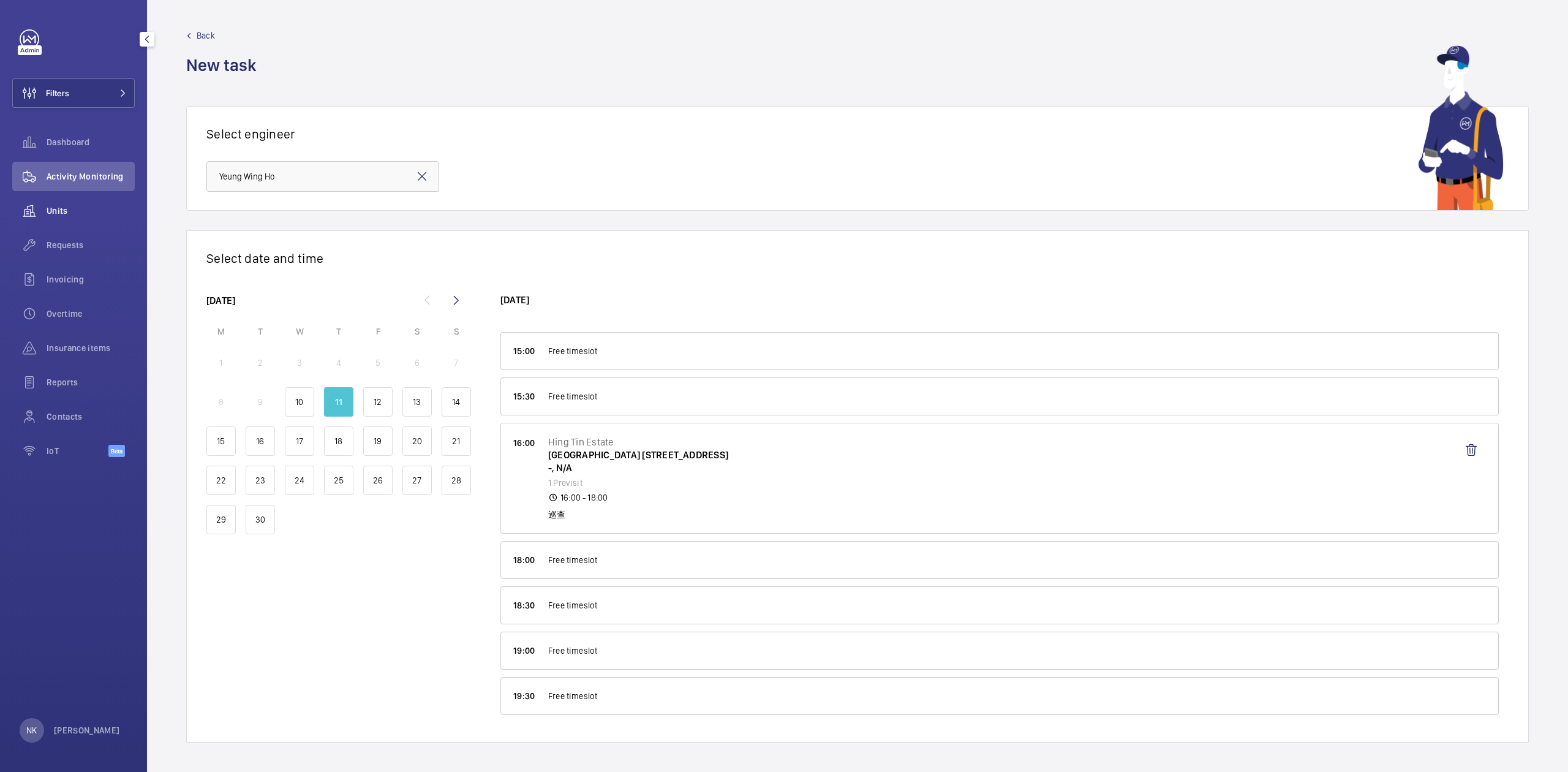
click at [75, 206] on span "Units" at bounding box center [90, 211] width 88 height 12
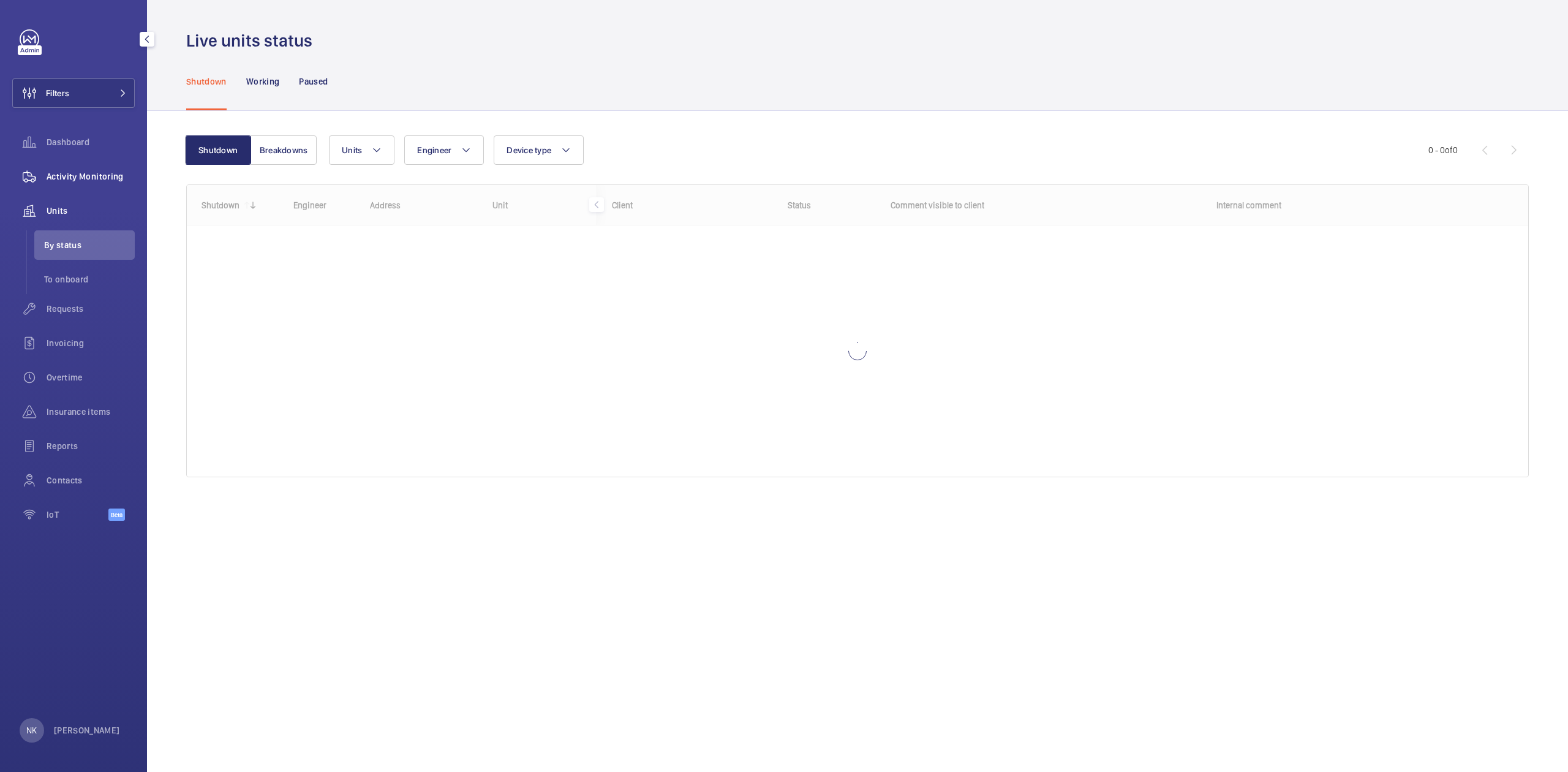
click at [74, 174] on span "Activity Monitoring" at bounding box center [90, 177] width 88 height 12
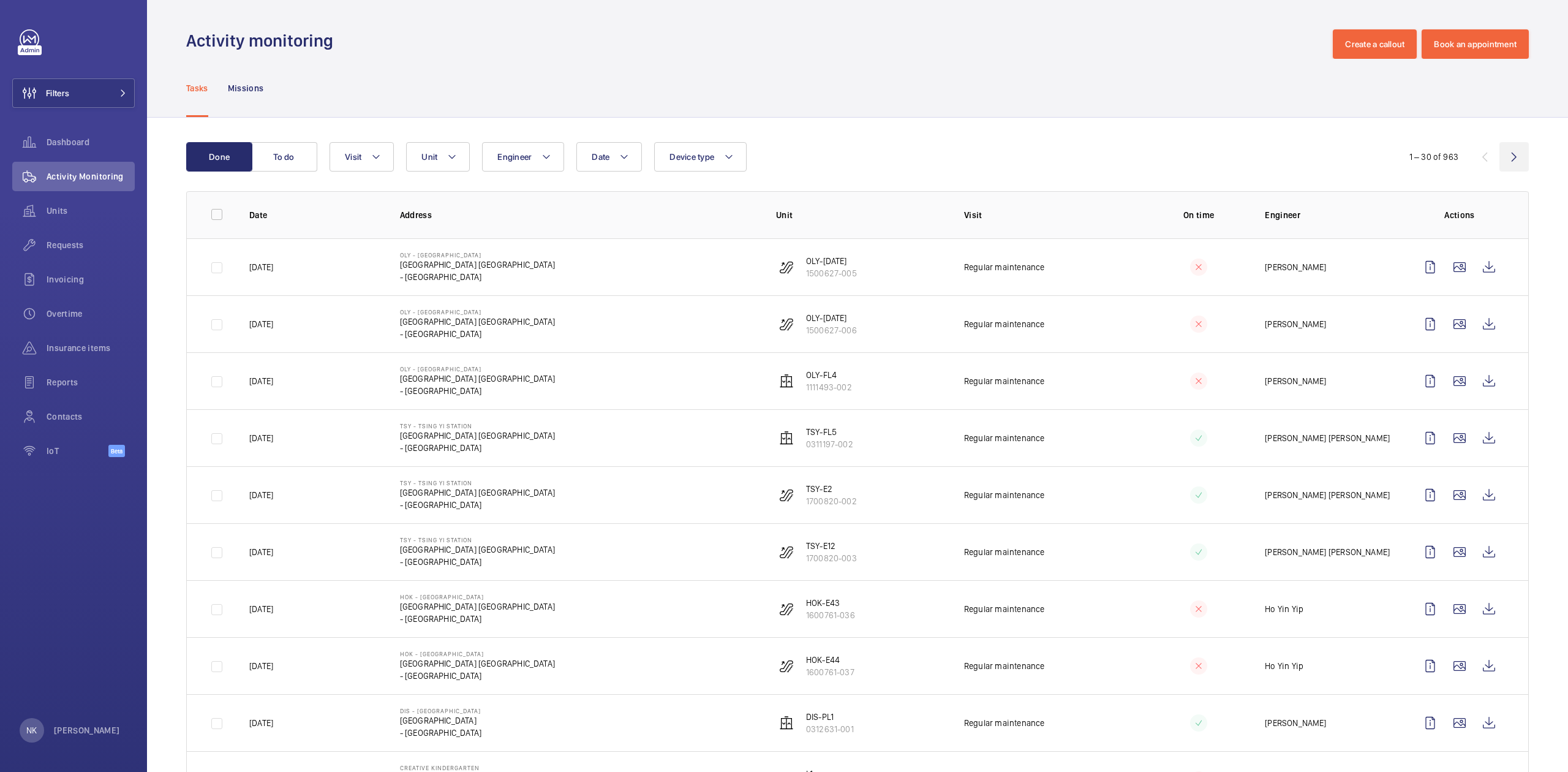
click at [1502, 155] on wm-front-icon-button at bounding box center [1514, 157] width 29 height 29
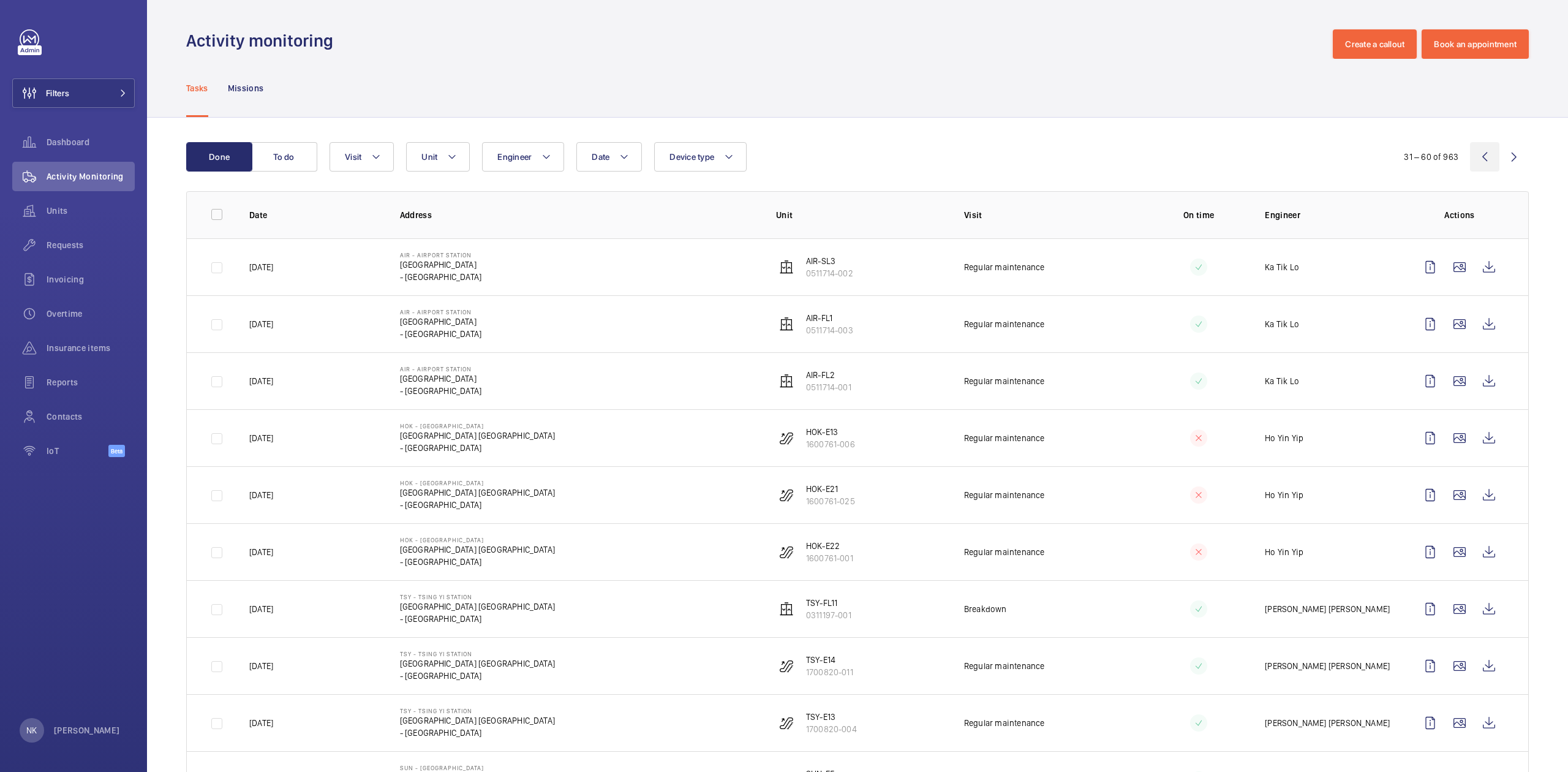
click at [1473, 158] on wm-front-icon-button at bounding box center [1484, 157] width 29 height 29
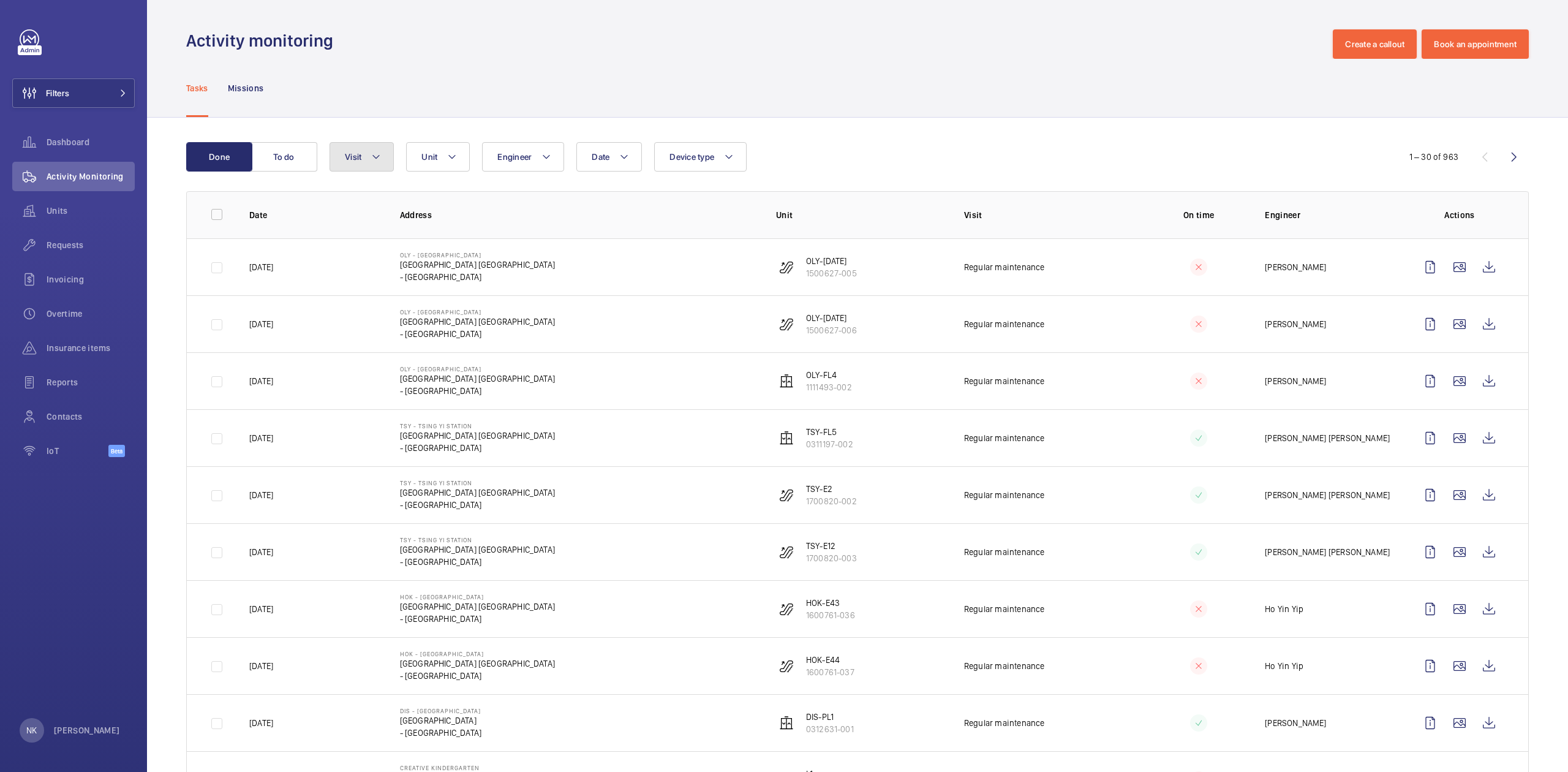
click at [372, 161] on mat-icon at bounding box center [376, 157] width 10 height 15
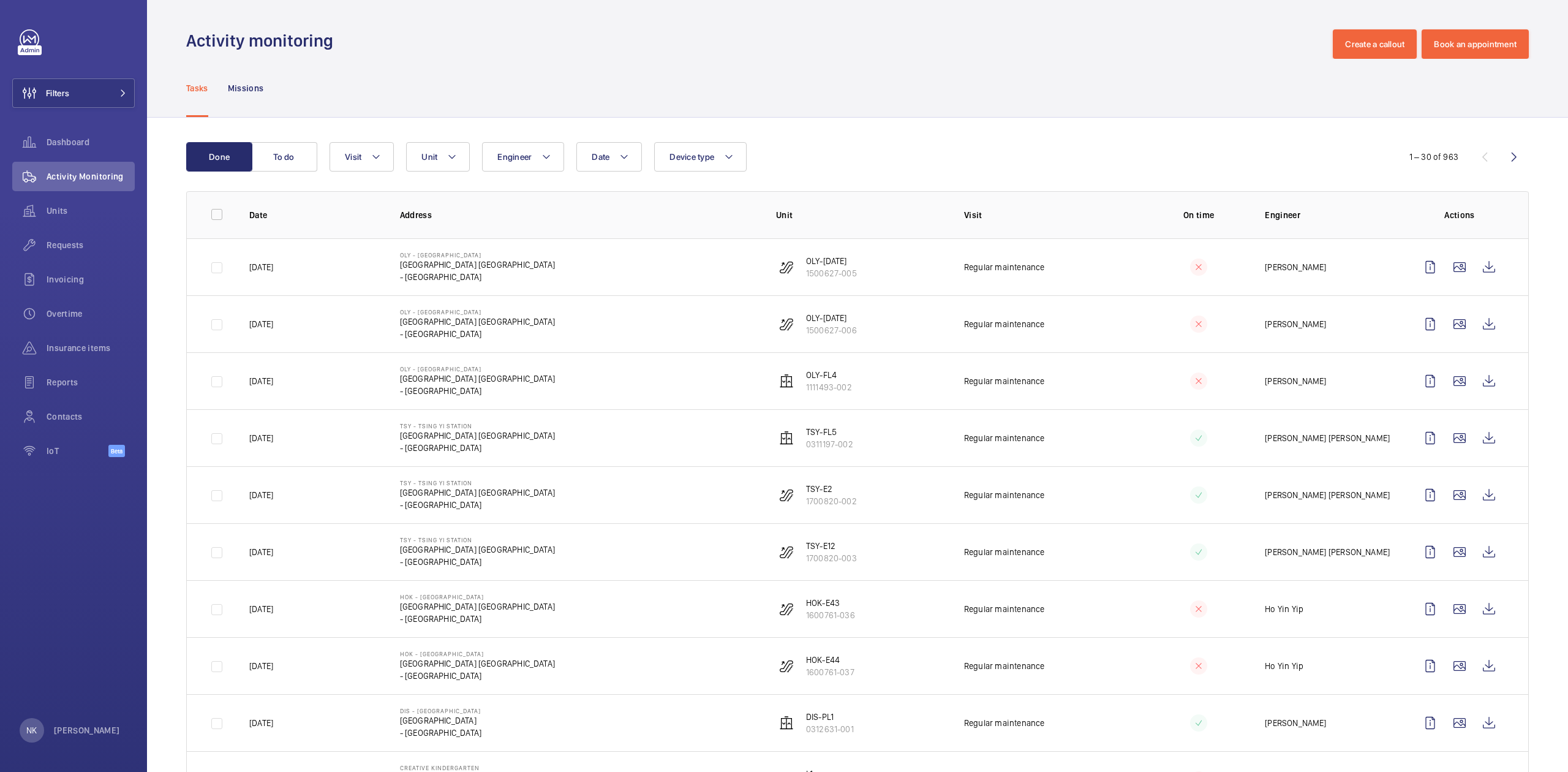
drag, startPoint x: 1211, startPoint y: 267, endPoint x: 1254, endPoint y: 267, distance: 43.0
click at [1220, 267] on td at bounding box center [1188, 267] width 113 height 57
drag, startPoint x: 1254, startPoint y: 267, endPoint x: 1329, endPoint y: 273, distance: 75.2
click at [1329, 273] on td "[PERSON_NAME]" at bounding box center [1321, 267] width 151 height 57
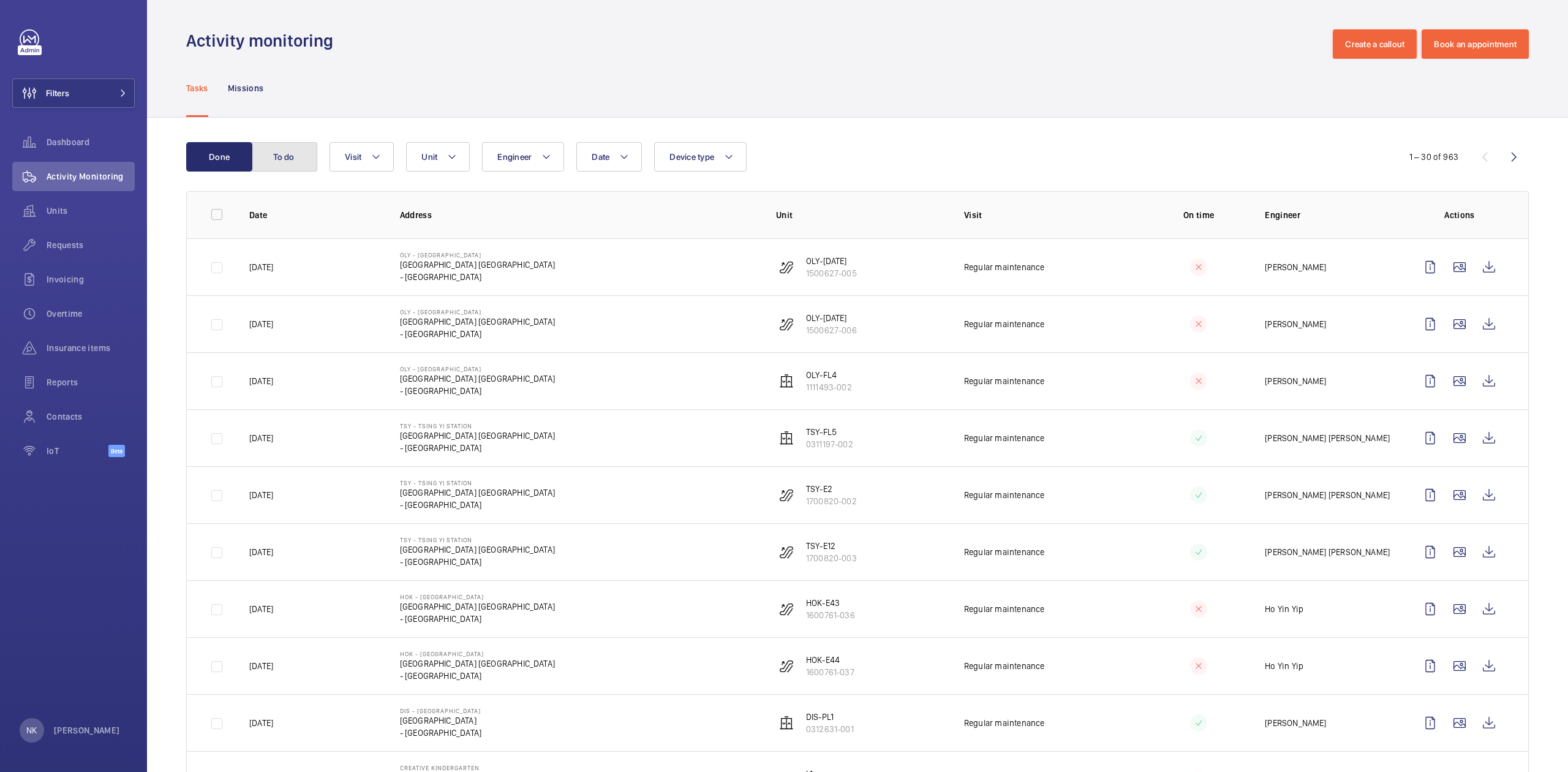
click at [289, 158] on button "To do" at bounding box center [284, 157] width 66 height 29
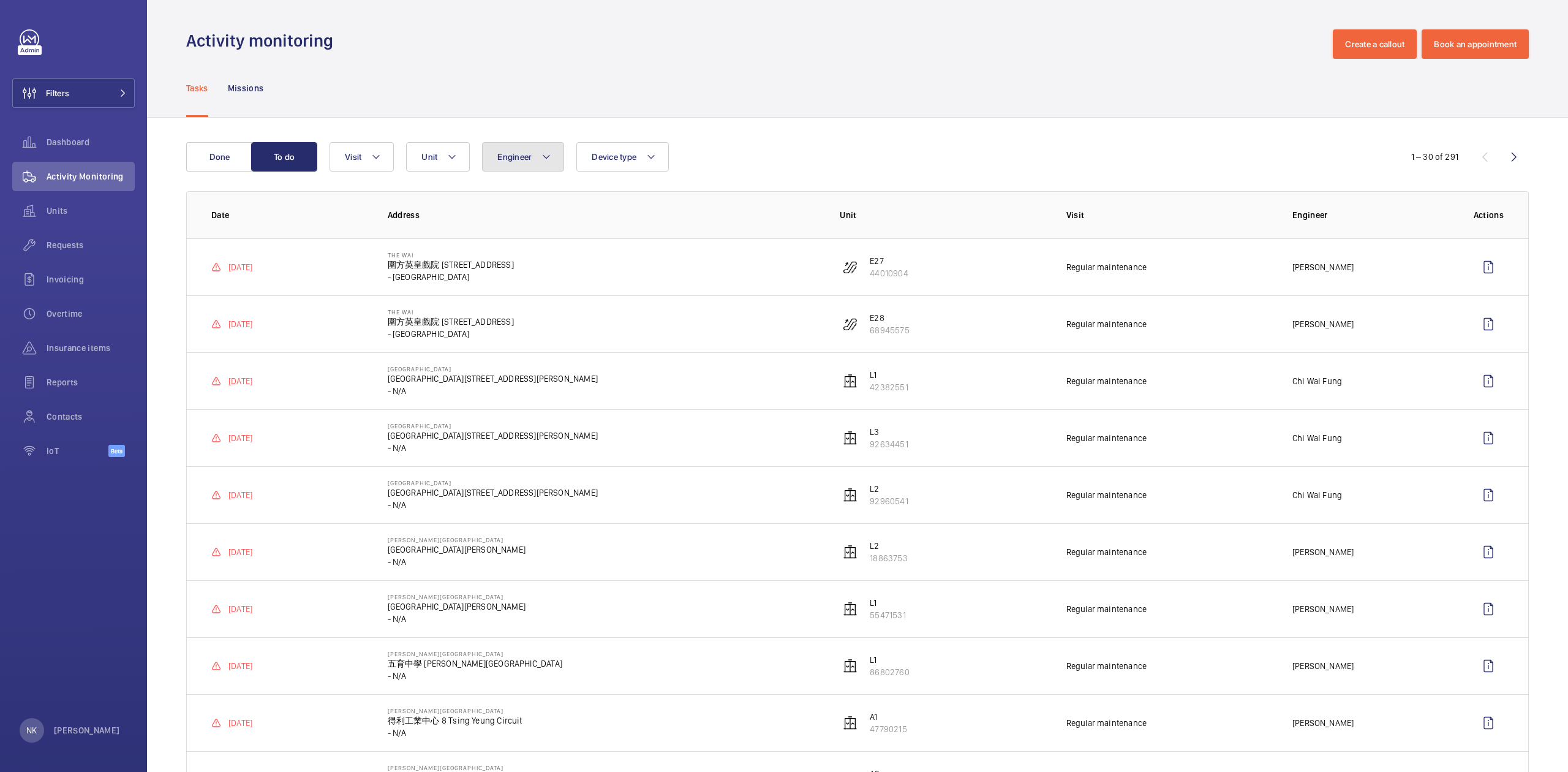
click at [541, 155] on button "Engineer" at bounding box center [523, 157] width 82 height 29
click at [558, 248] on label "[PERSON_NAME]" at bounding box center [589, 240] width 213 height 29
click at [513, 248] on input "[PERSON_NAME]" at bounding box center [500, 240] width 25 height 25
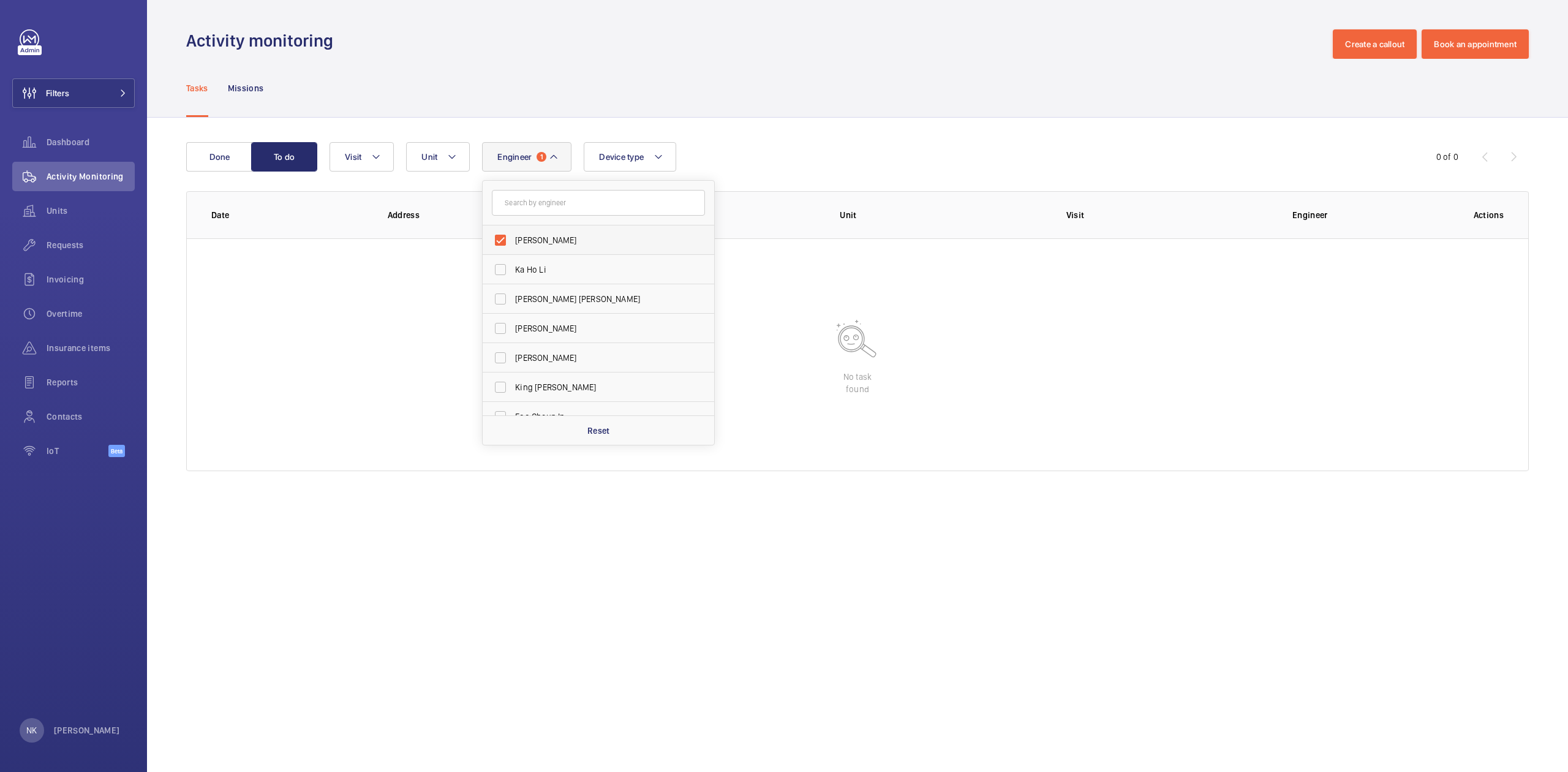
drag, startPoint x: 556, startPoint y: 245, endPoint x: 556, endPoint y: 253, distance: 8.0
click at [556, 253] on label "[PERSON_NAME]" at bounding box center [589, 240] width 213 height 29
click at [551, 240] on span "[PERSON_NAME]" at bounding box center [600, 240] width 169 height 12
click at [513, 240] on input "[PERSON_NAME]" at bounding box center [500, 240] width 25 height 25
checkbox input "false"
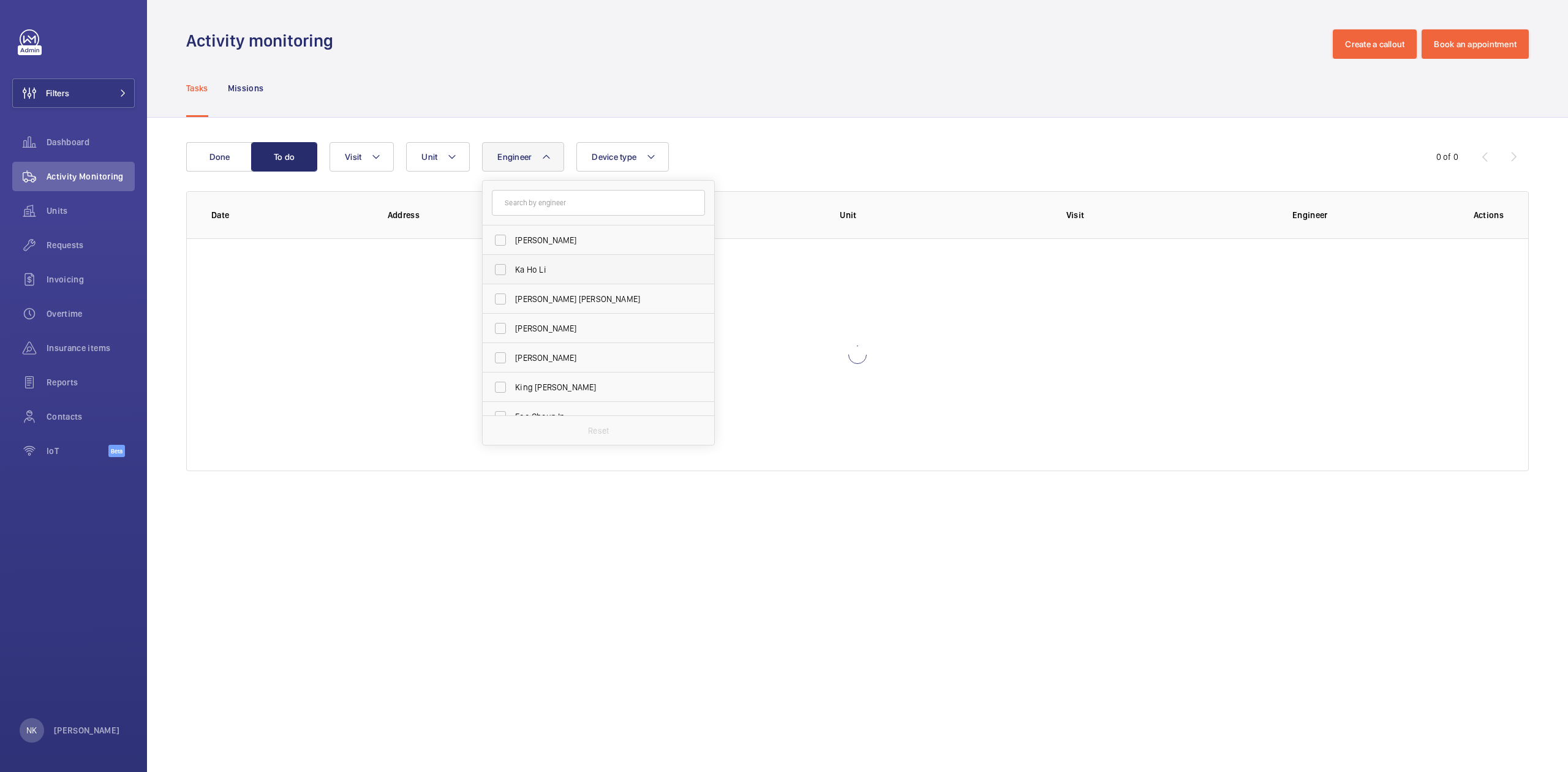
click at [547, 263] on span "Ka Ho Li" at bounding box center [600, 269] width 169 height 12
click at [513, 263] on input "Ka Ho Li" at bounding box center [500, 269] width 25 height 25
click at [547, 263] on span "Ka Ho Li" at bounding box center [600, 269] width 169 height 12
click at [513, 263] on input "Ka Ho Li" at bounding box center [500, 269] width 25 height 25
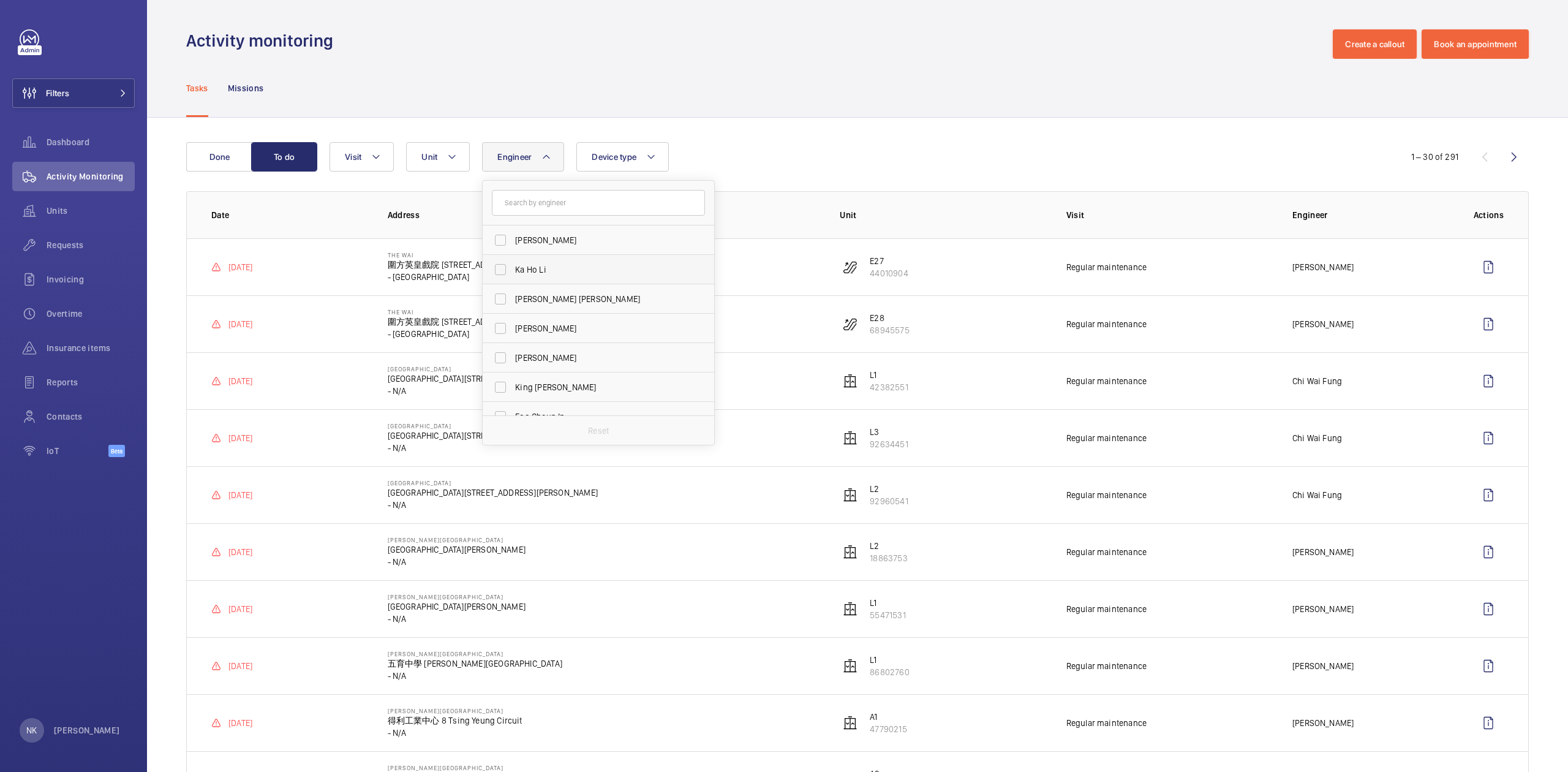
click at [547, 263] on span "Ka Ho Li" at bounding box center [600, 269] width 169 height 12
click at [513, 263] on input "Ka Ho Li" at bounding box center [500, 269] width 25 height 25
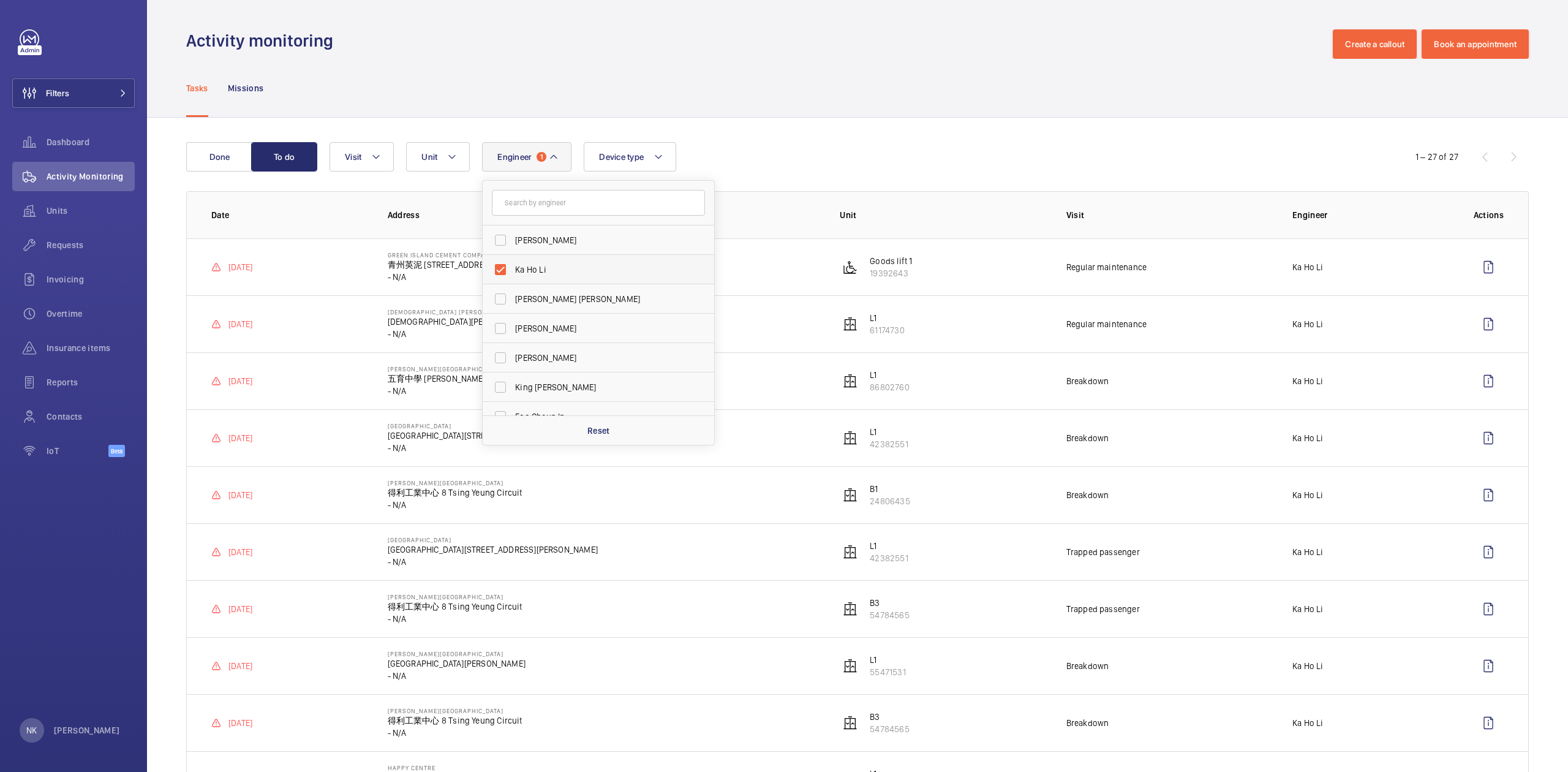
click at [533, 261] on label "Ka Ho Li" at bounding box center [589, 269] width 213 height 29
click at [513, 261] on input "Ka Ho Li" at bounding box center [500, 269] width 25 height 25
checkbox input "false"
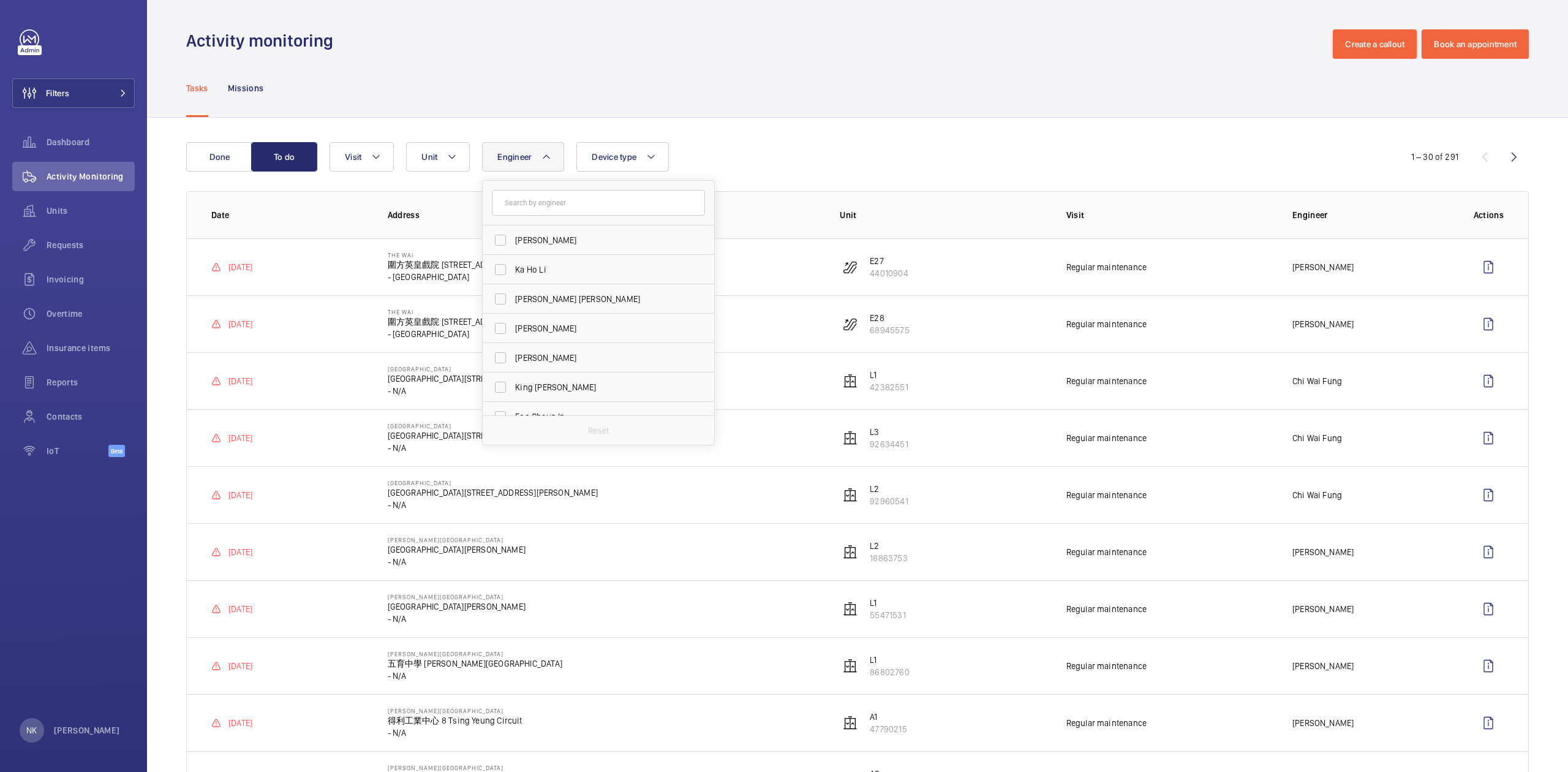
click at [860, 106] on div "Tasks Missions" at bounding box center [857, 87] width 1343 height 58
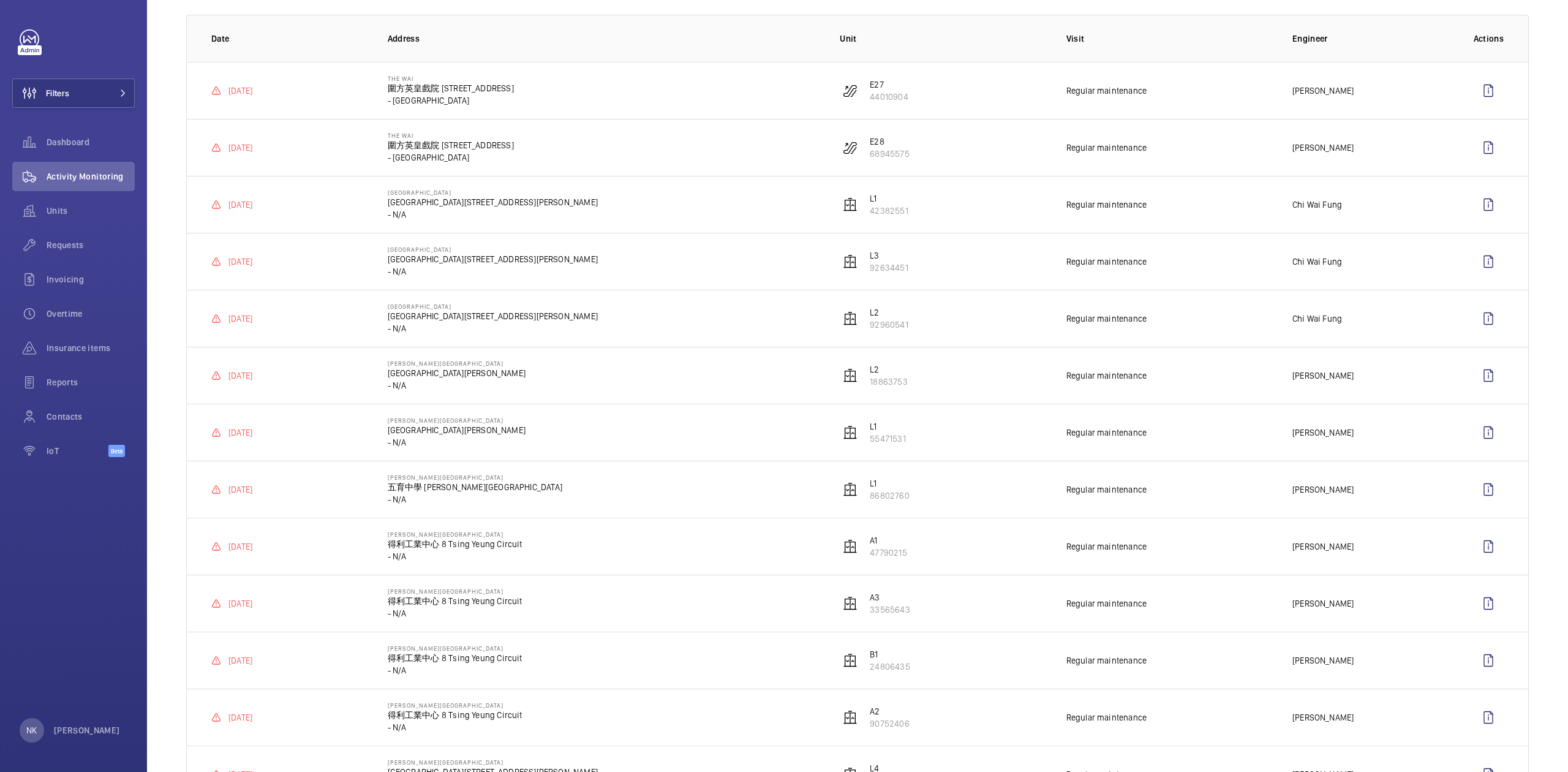
scroll to position [245, 0]
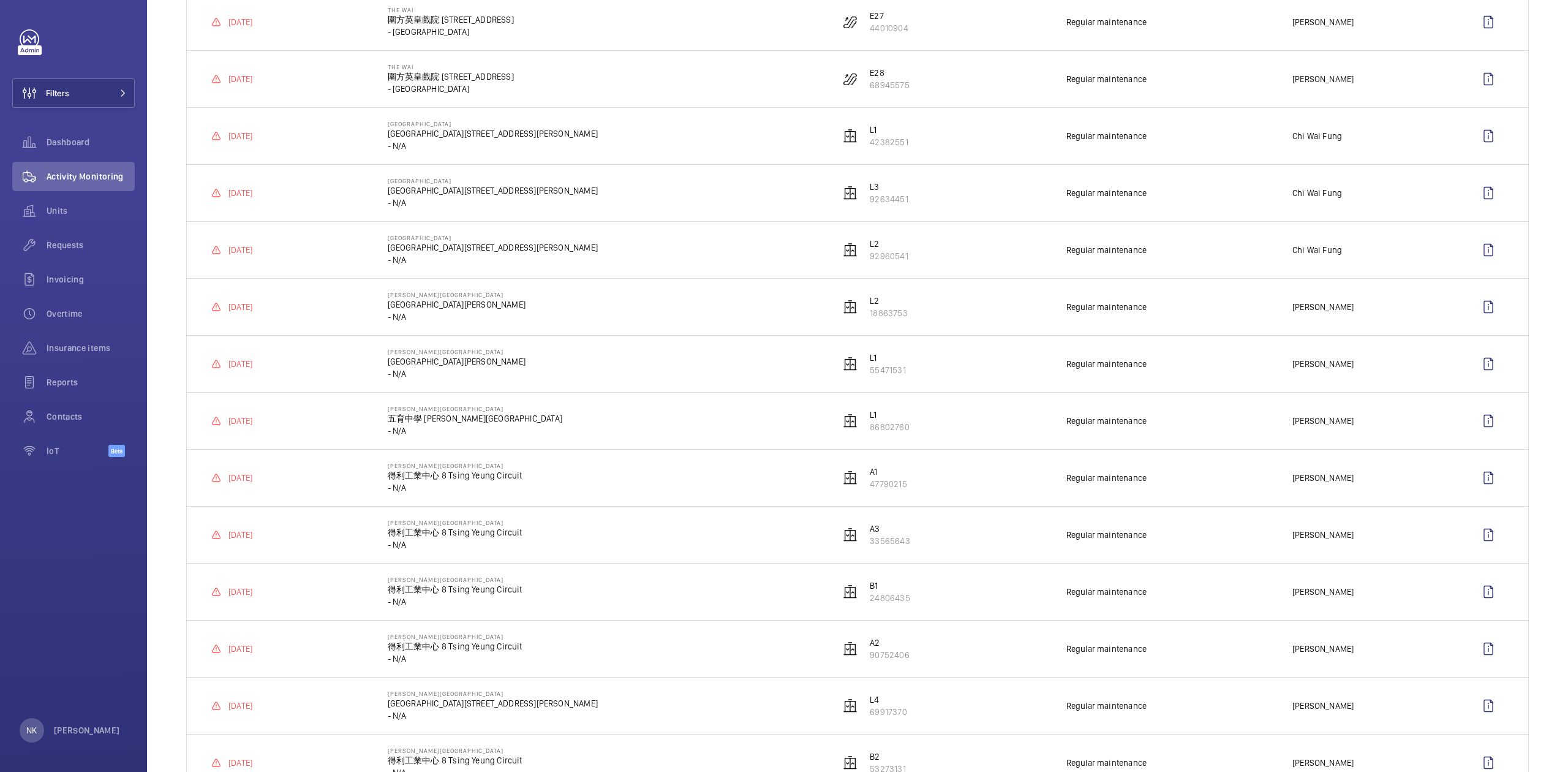
click at [404, 75] on p "圍方英皇戲院 [STREET_ADDRESS]" at bounding box center [451, 76] width 126 height 12
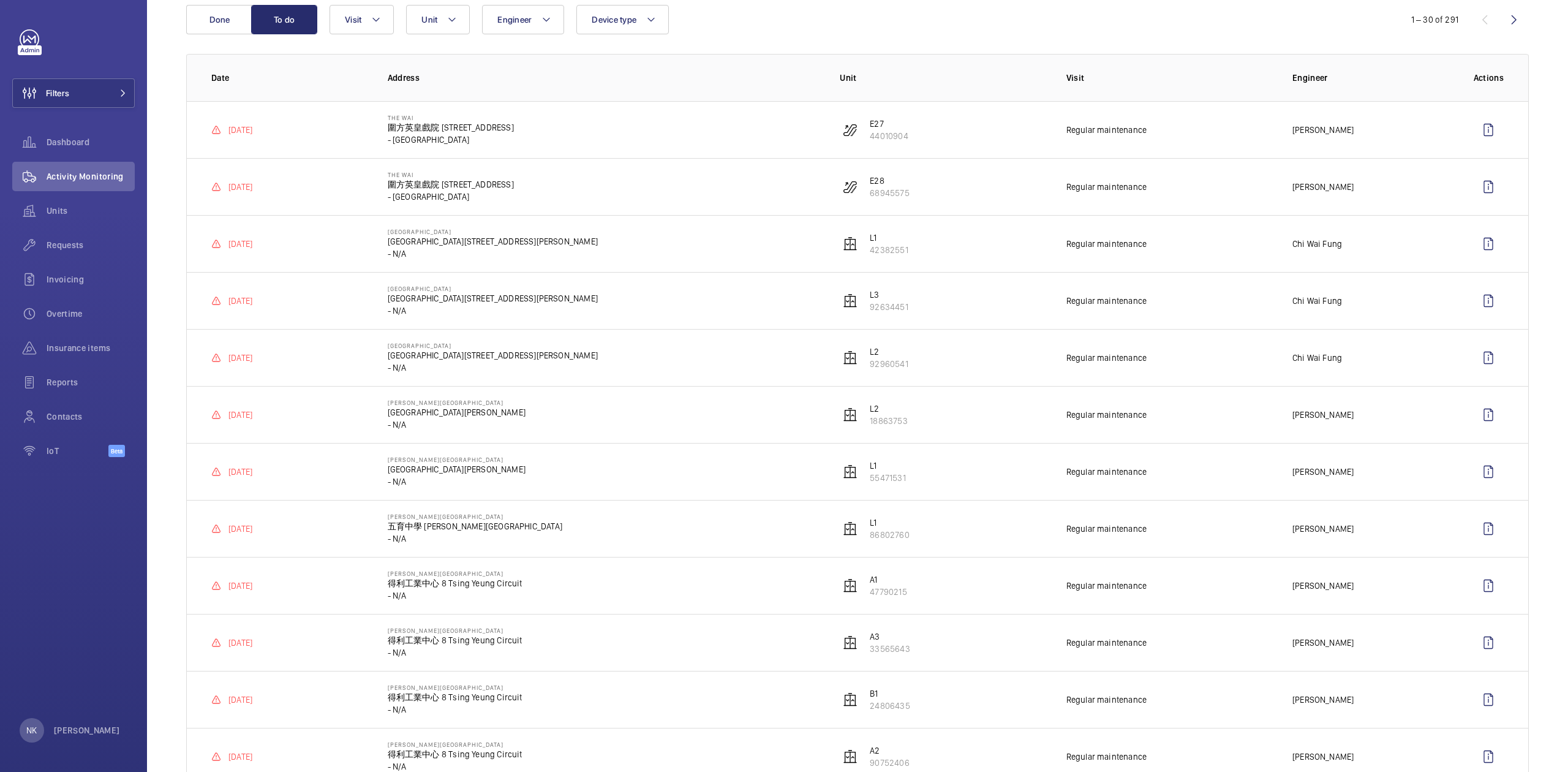
scroll to position [82, 0]
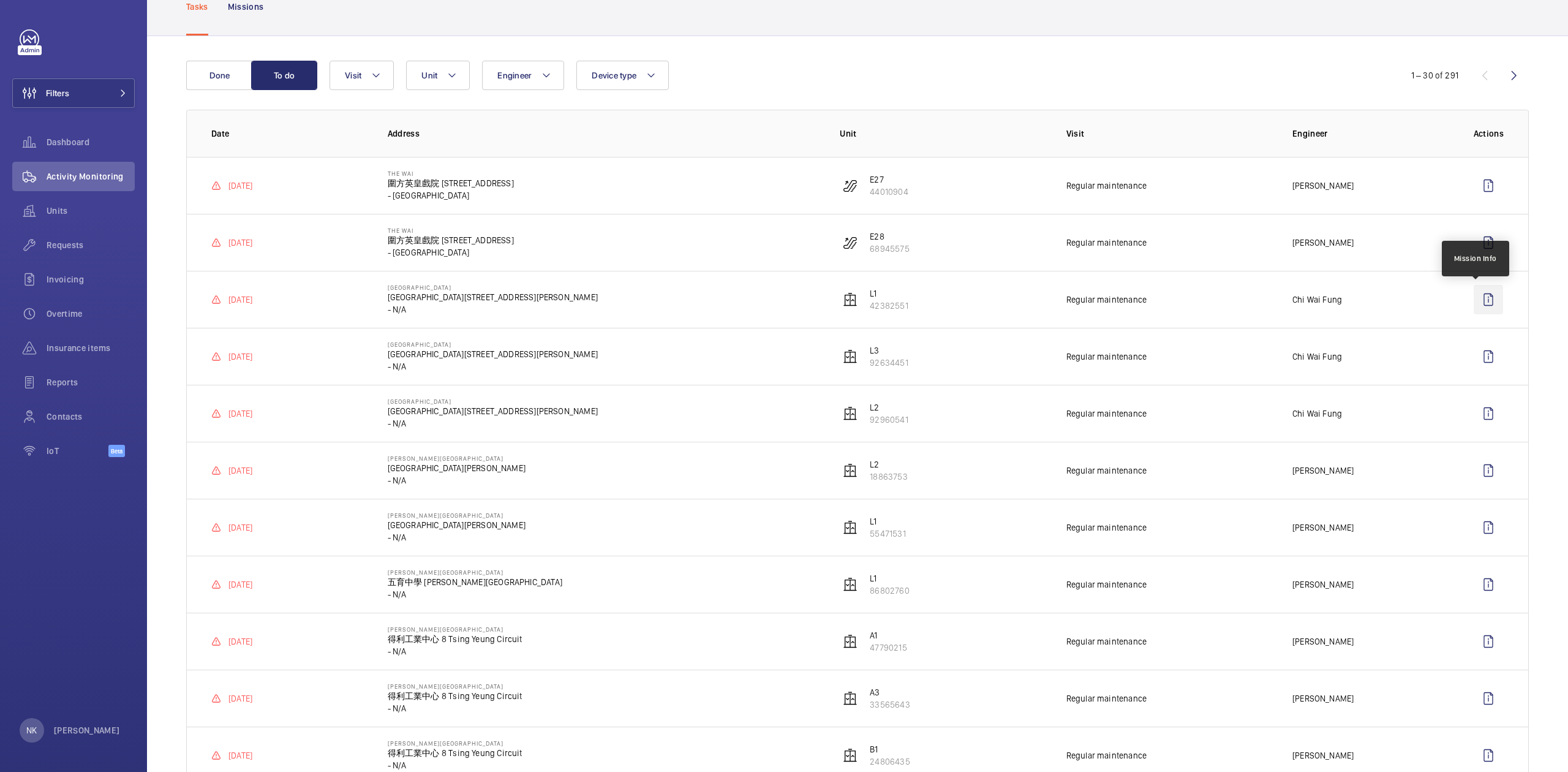
click at [1474, 302] on wm-front-icon-button at bounding box center [1488, 299] width 29 height 29
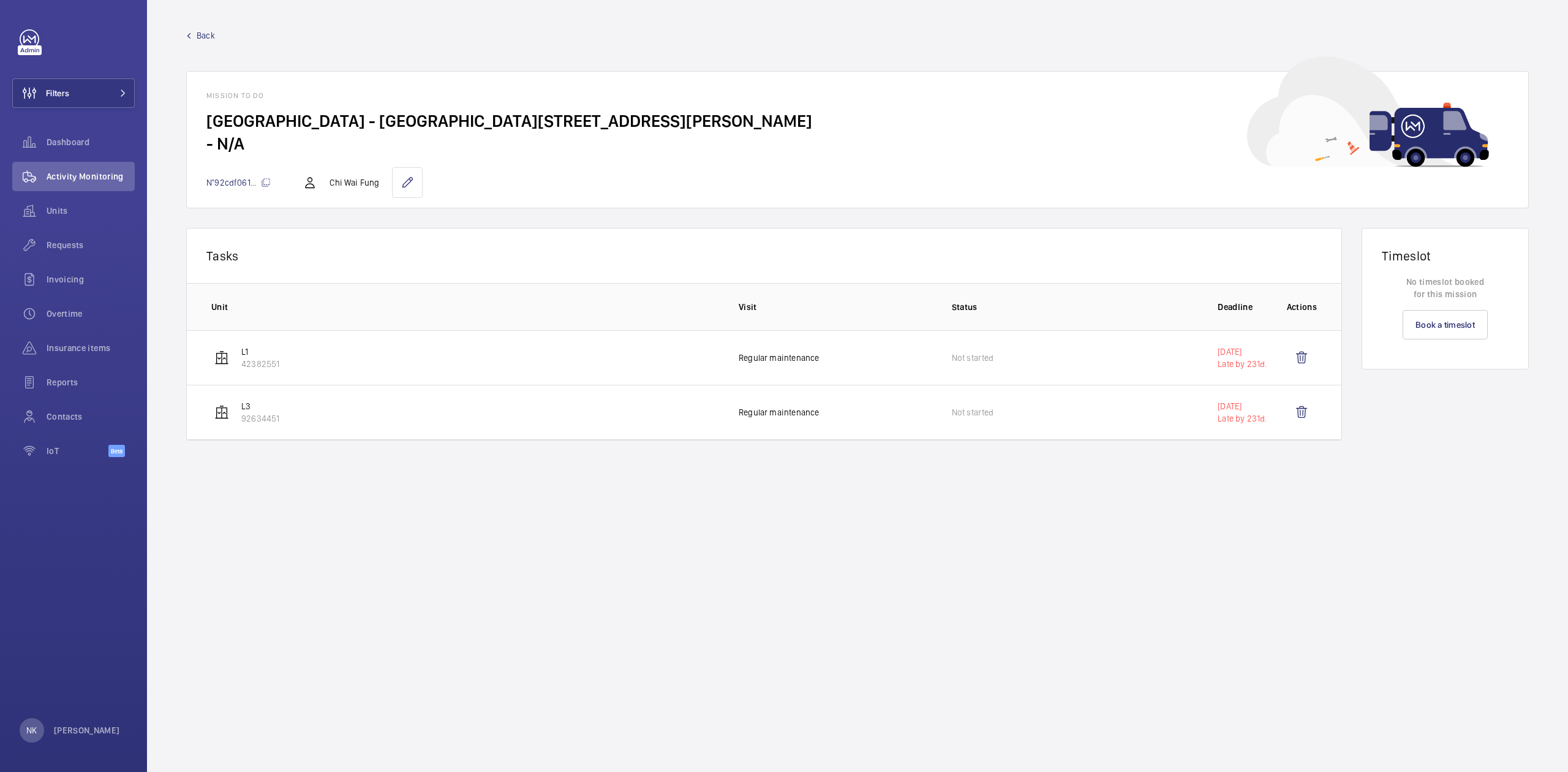
drag, startPoint x: 1219, startPoint y: 354, endPoint x: 1246, endPoint y: 370, distance: 31.4
click at [1246, 370] on div "[DATE] Late by 231d." at bounding box center [1242, 358] width 49 height 25
click at [1246, 370] on p "Late by 231d." at bounding box center [1242, 364] width 49 height 12
click at [594, 243] on wm-front-card-header "Tasks" at bounding box center [764, 255] width 1155 height 54
click at [198, 33] on span "Back" at bounding box center [205, 36] width 19 height 12
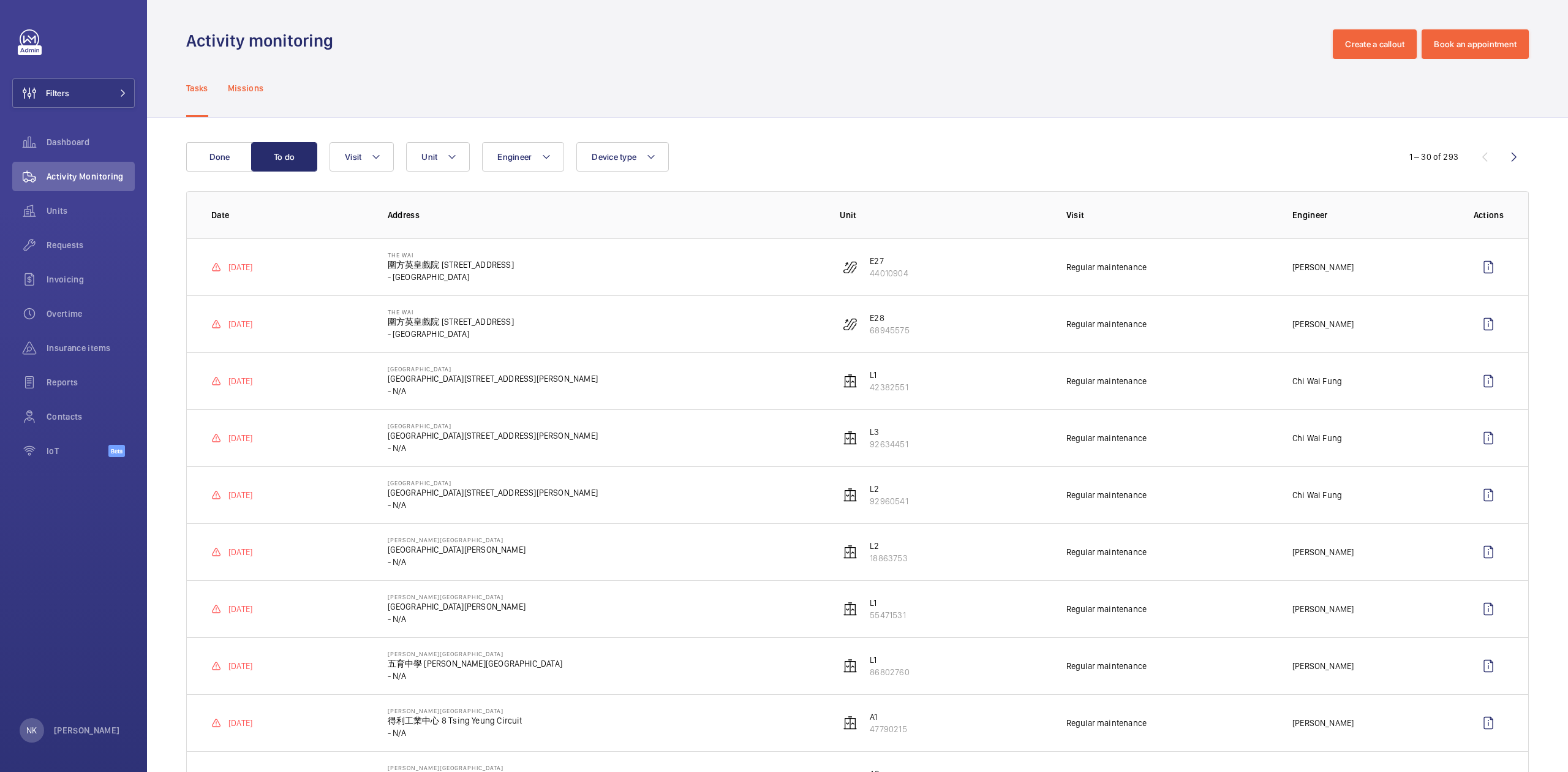
click at [250, 87] on p "Missions" at bounding box center [245, 88] width 36 height 12
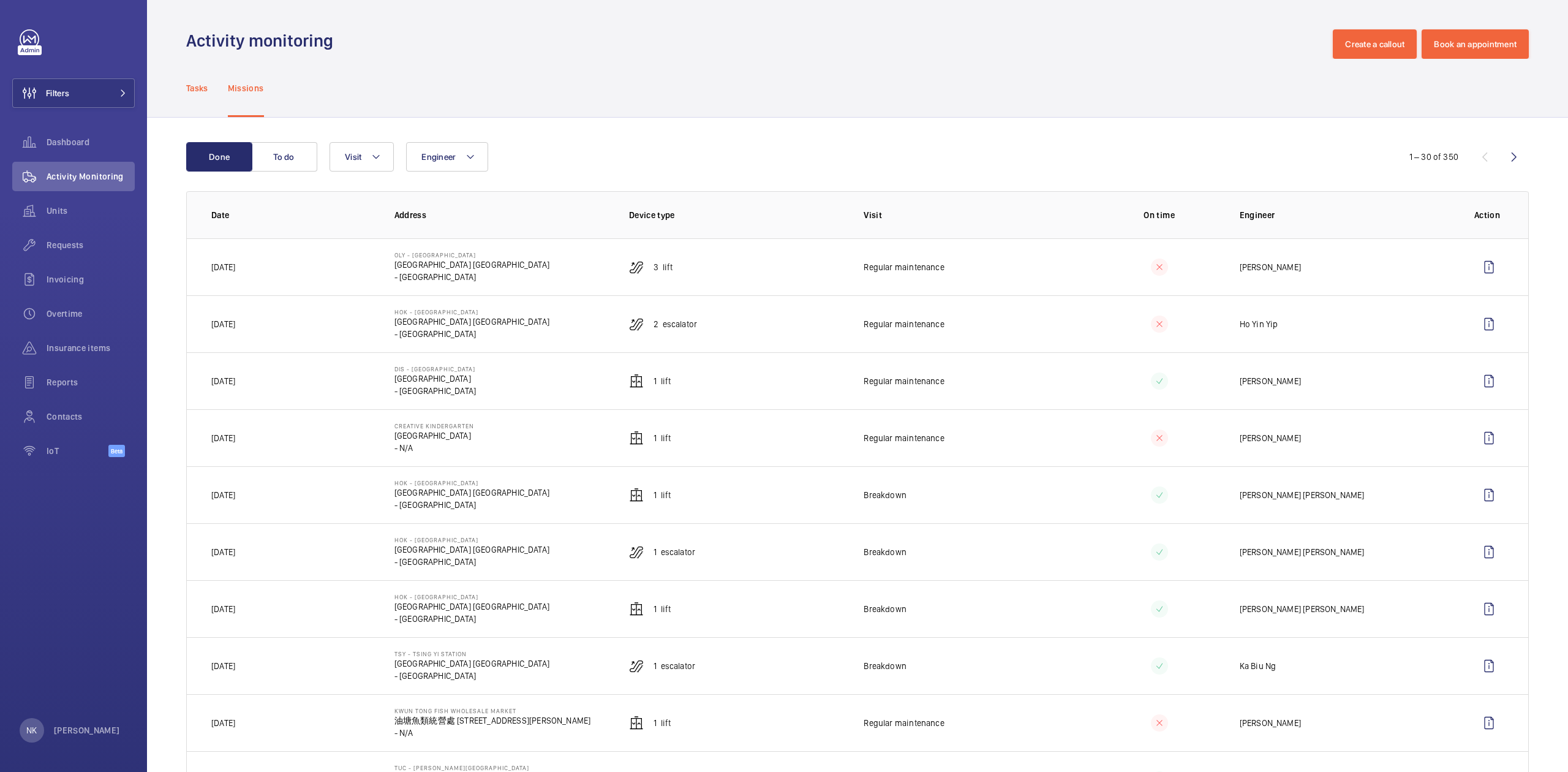
click at [199, 92] on p "Tasks" at bounding box center [196, 88] width 22 height 12
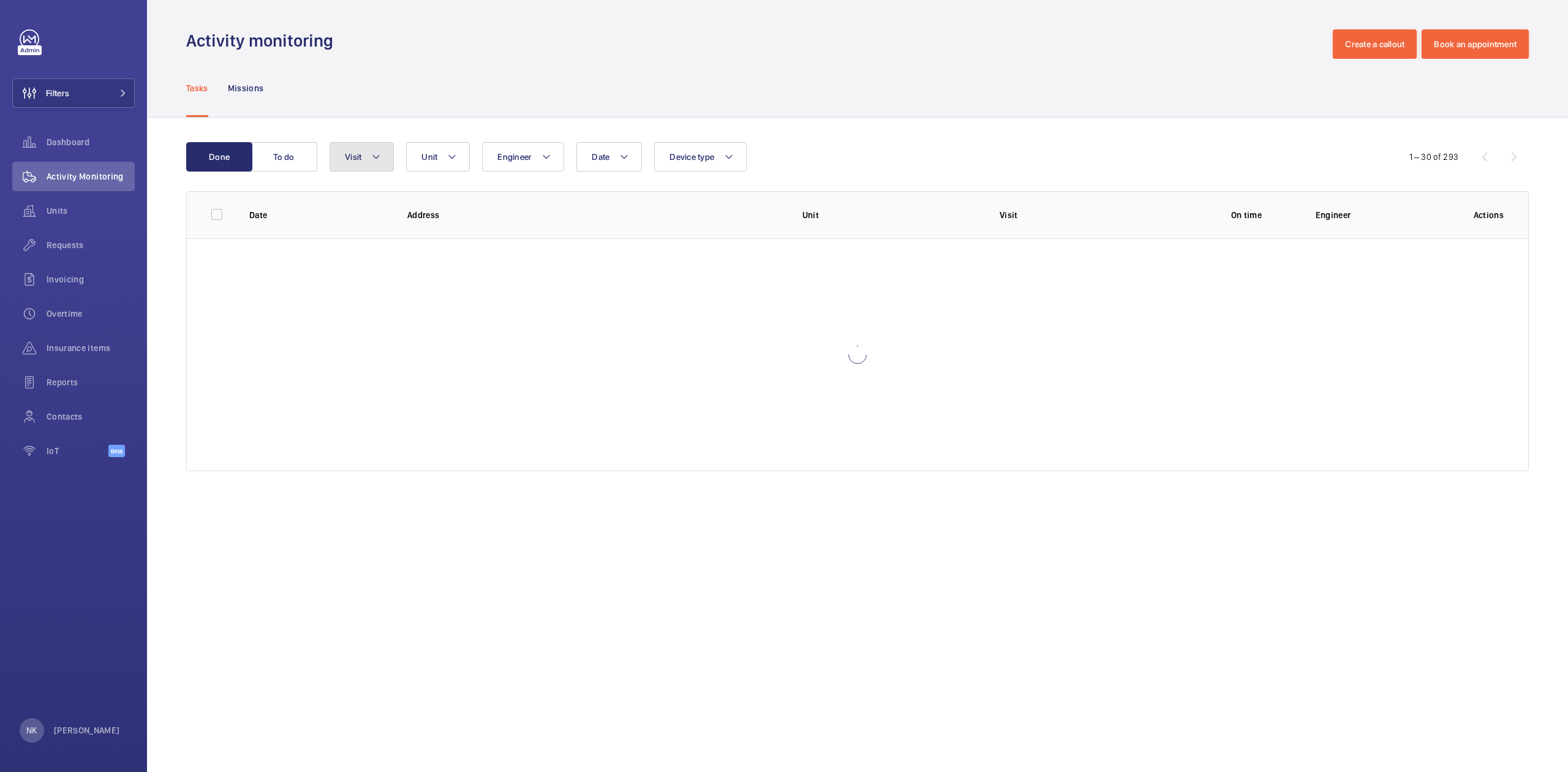
click at [373, 151] on mat-icon at bounding box center [376, 157] width 10 height 15
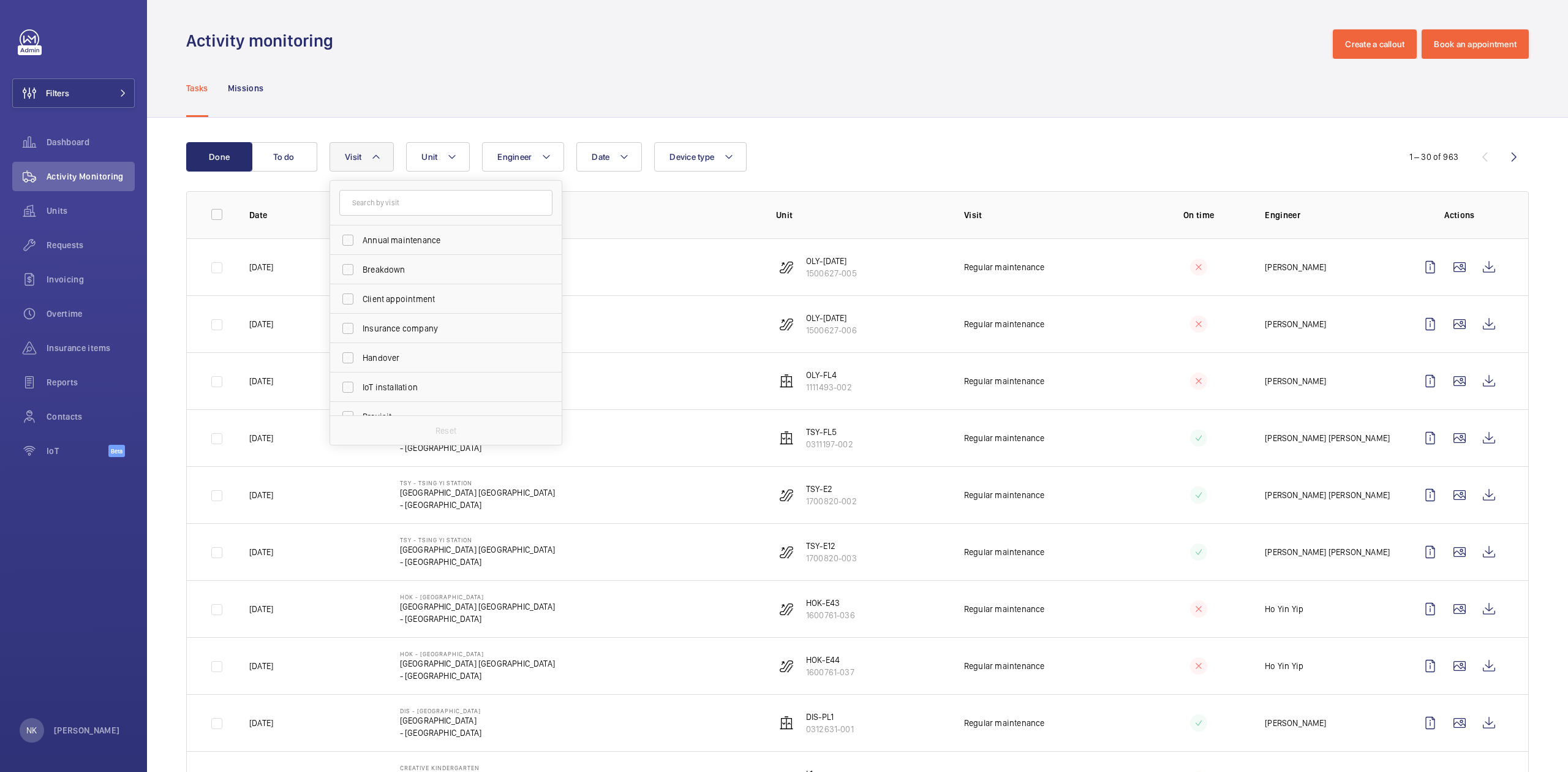
click at [456, 103] on div "Tasks Missions" at bounding box center [857, 87] width 1343 height 58
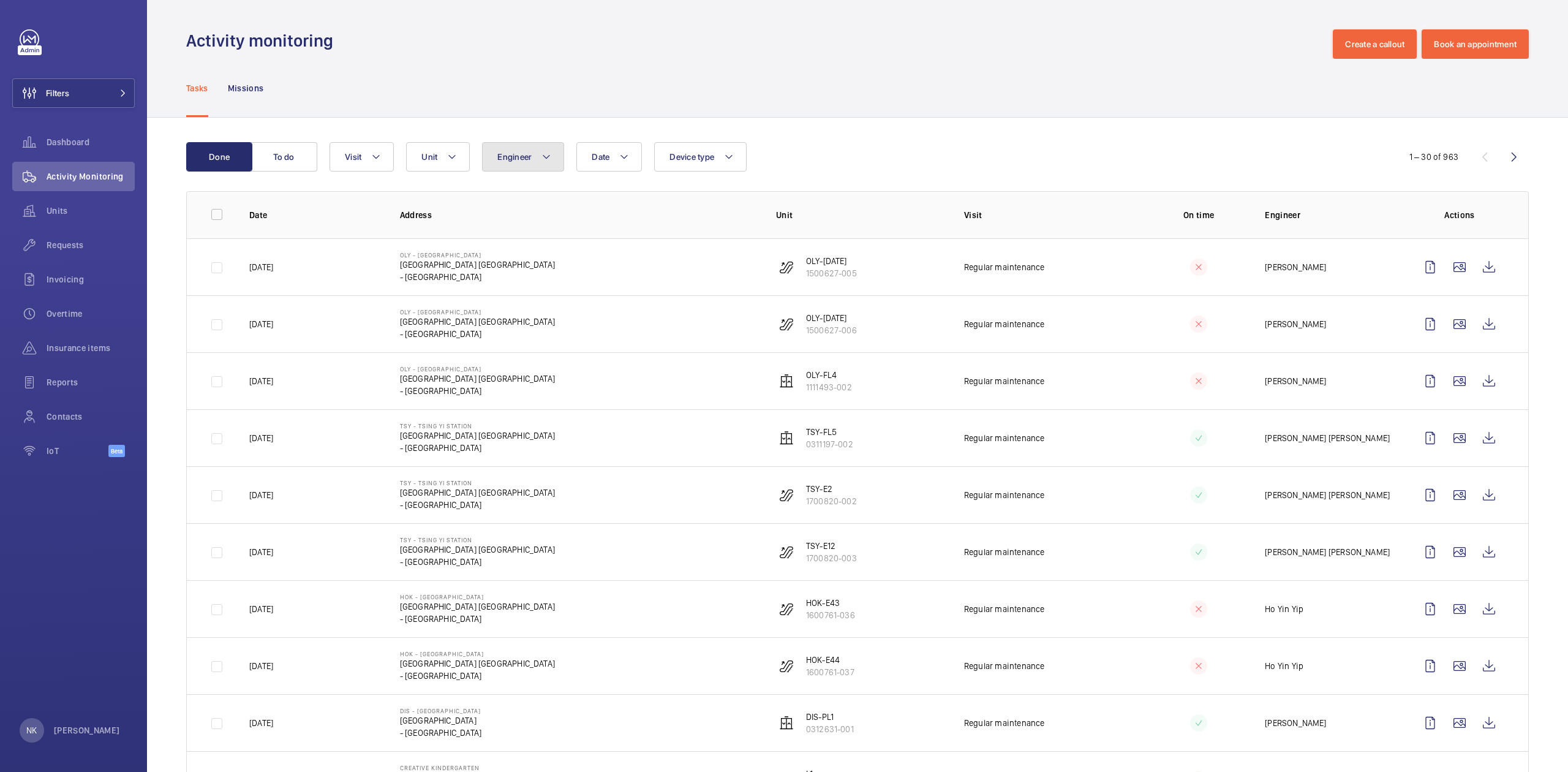
click at [525, 157] on span "Engineer" at bounding box center [515, 157] width 35 height 10
click at [594, 156] on span "Date" at bounding box center [601, 157] width 18 height 10
click at [801, 158] on div "Date [DATE] [DATE] Mo [DATE] Tu [DATE] We [DATE] Th [DATE] Fr [DATE] Sa [DATE] …" at bounding box center [856, 157] width 1052 height 29
click at [693, 155] on span "Device type" at bounding box center [692, 157] width 44 height 10
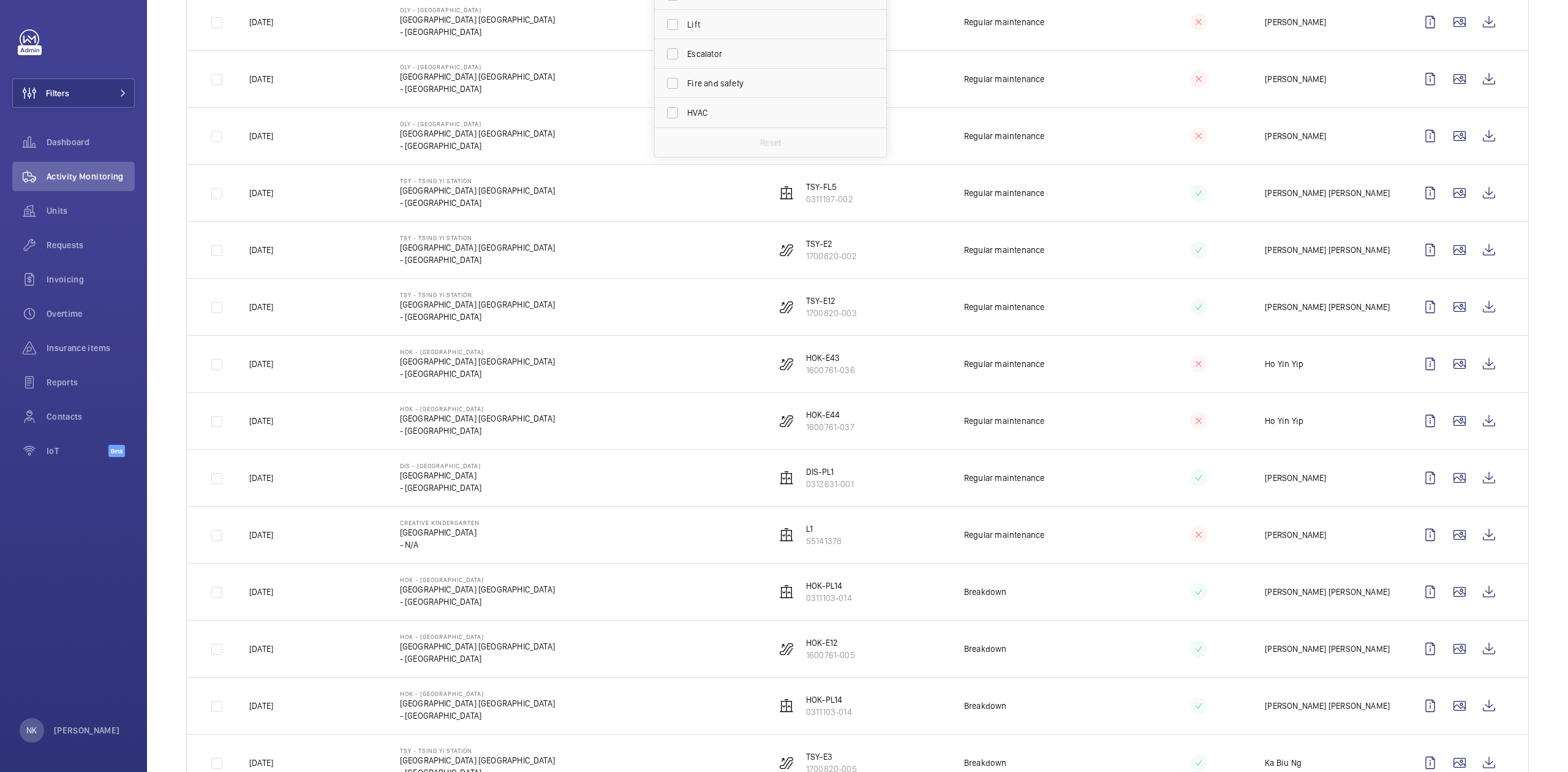
scroll to position [82, 0]
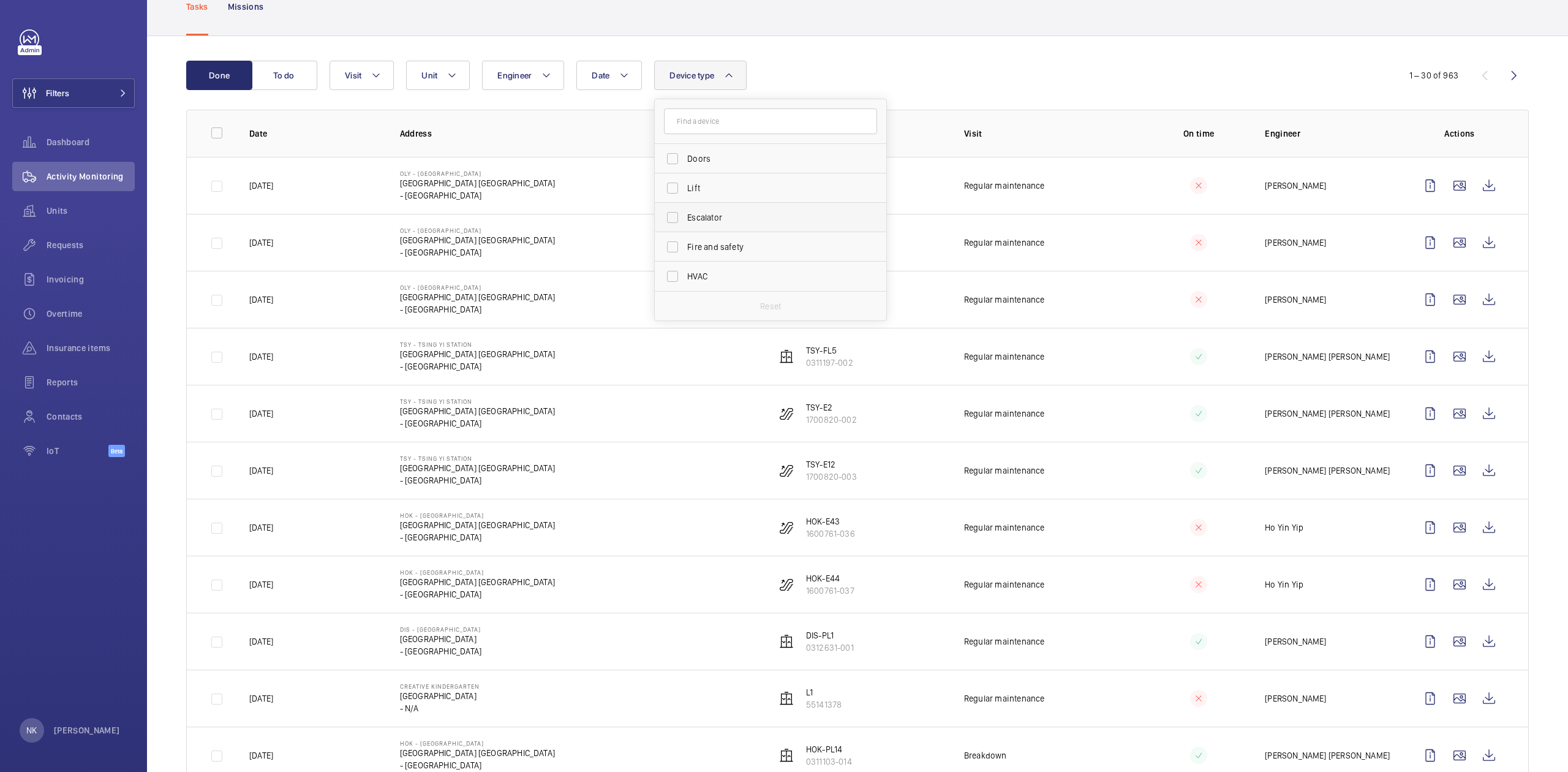
click at [736, 220] on span "Escalator" at bounding box center [772, 218] width 169 height 12
click at [684, 220] on input "Escalator" at bounding box center [673, 218] width 25 height 25
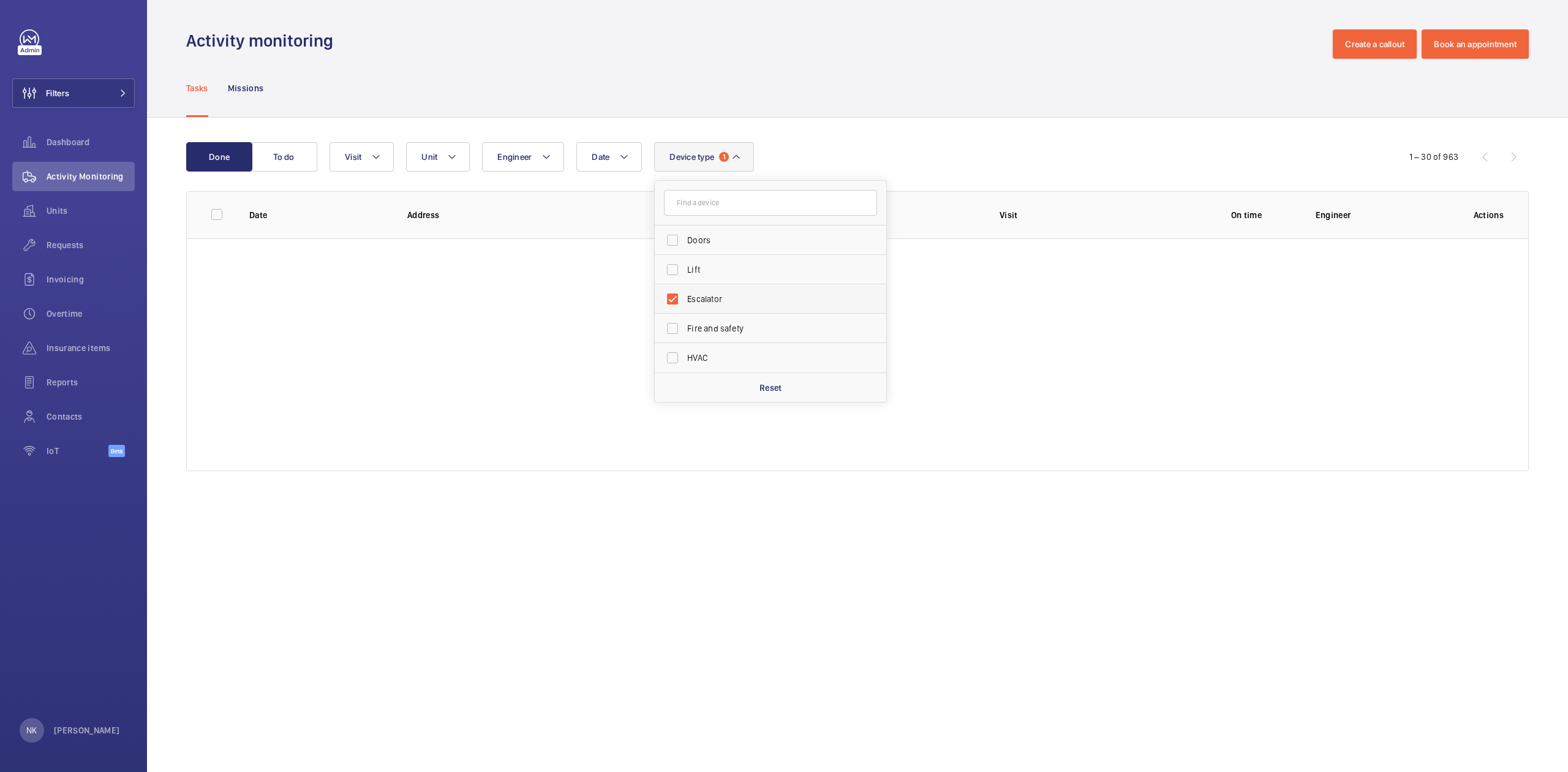
click at [713, 299] on span "Escalator" at bounding box center [772, 299] width 169 height 12
click at [684, 299] on input "Escalator" at bounding box center [673, 300] width 25 height 25
checkbox input "false"
click at [820, 111] on div "Tasks Missions" at bounding box center [857, 87] width 1343 height 58
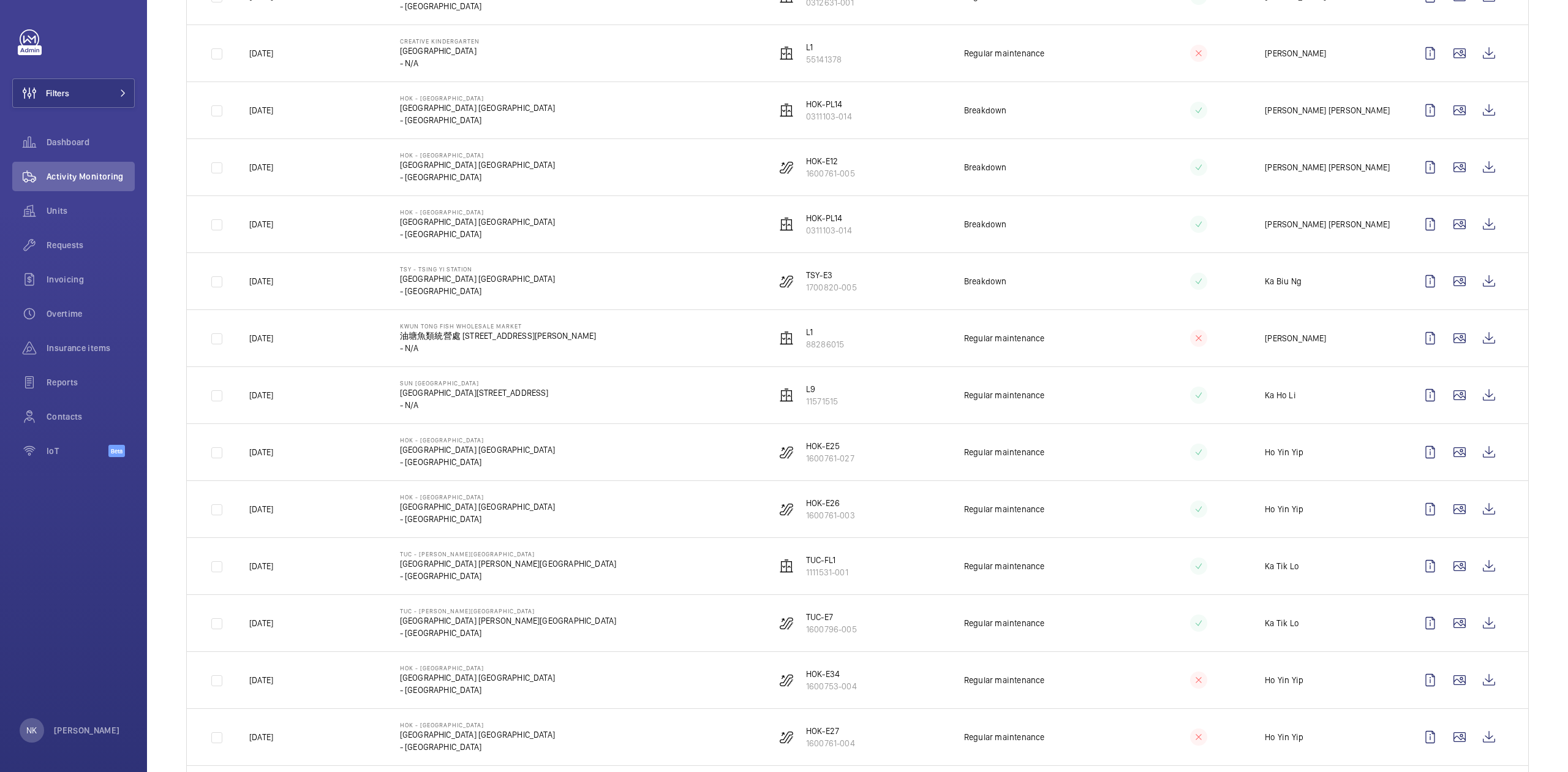
scroll to position [1062, 0]
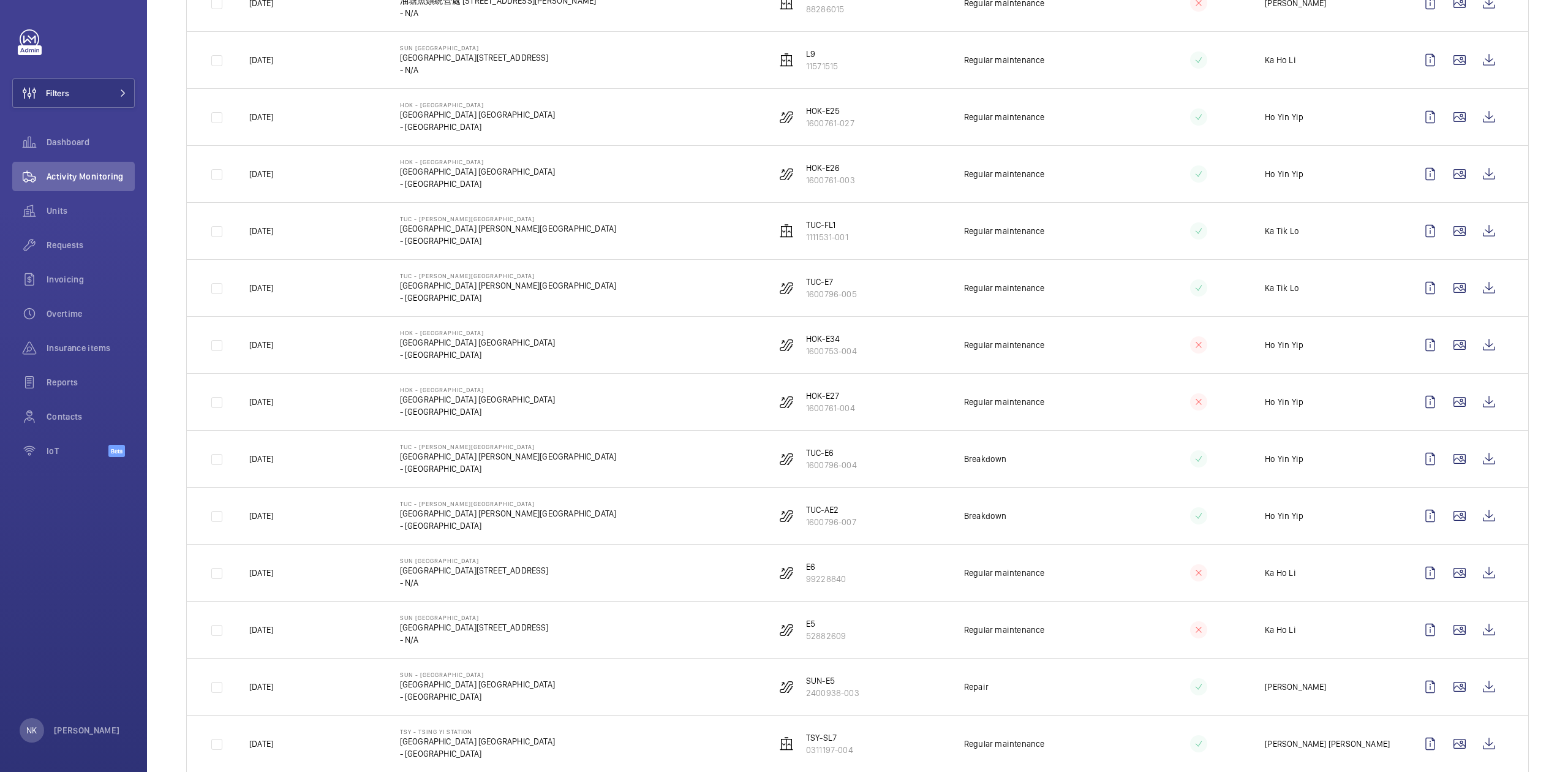
click at [255, 236] on p "[DATE]" at bounding box center [260, 231] width 24 height 12
click at [214, 238] on td at bounding box center [208, 230] width 43 height 57
drag, startPoint x: 210, startPoint y: 237, endPoint x: 231, endPoint y: 240, distance: 21.2
click at [212, 238] on td at bounding box center [208, 230] width 43 height 57
click at [513, 212] on td "TUC - [PERSON_NAME][GEOGRAPHIC_DATA] [GEOGRAPHIC_DATA] [PERSON_NAME][GEOGRAPHIC…" at bounding box center [568, 230] width 376 height 57
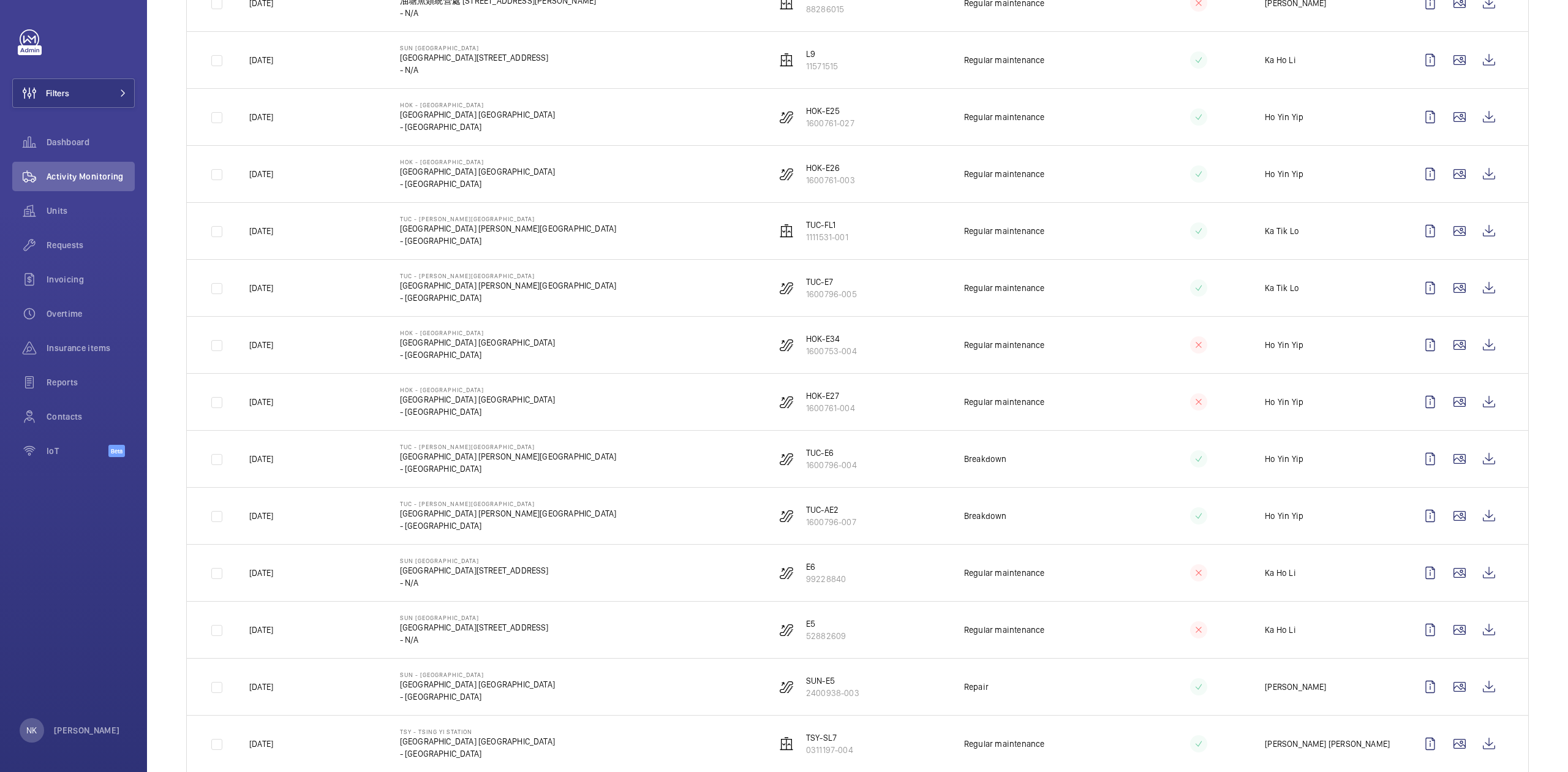
click at [1348, 236] on td "Ka Tik Lo" at bounding box center [1321, 230] width 151 height 57
click at [1475, 233] on wm-front-icon-button at bounding box center [1489, 230] width 29 height 29
